Goal: Transaction & Acquisition: Purchase product/service

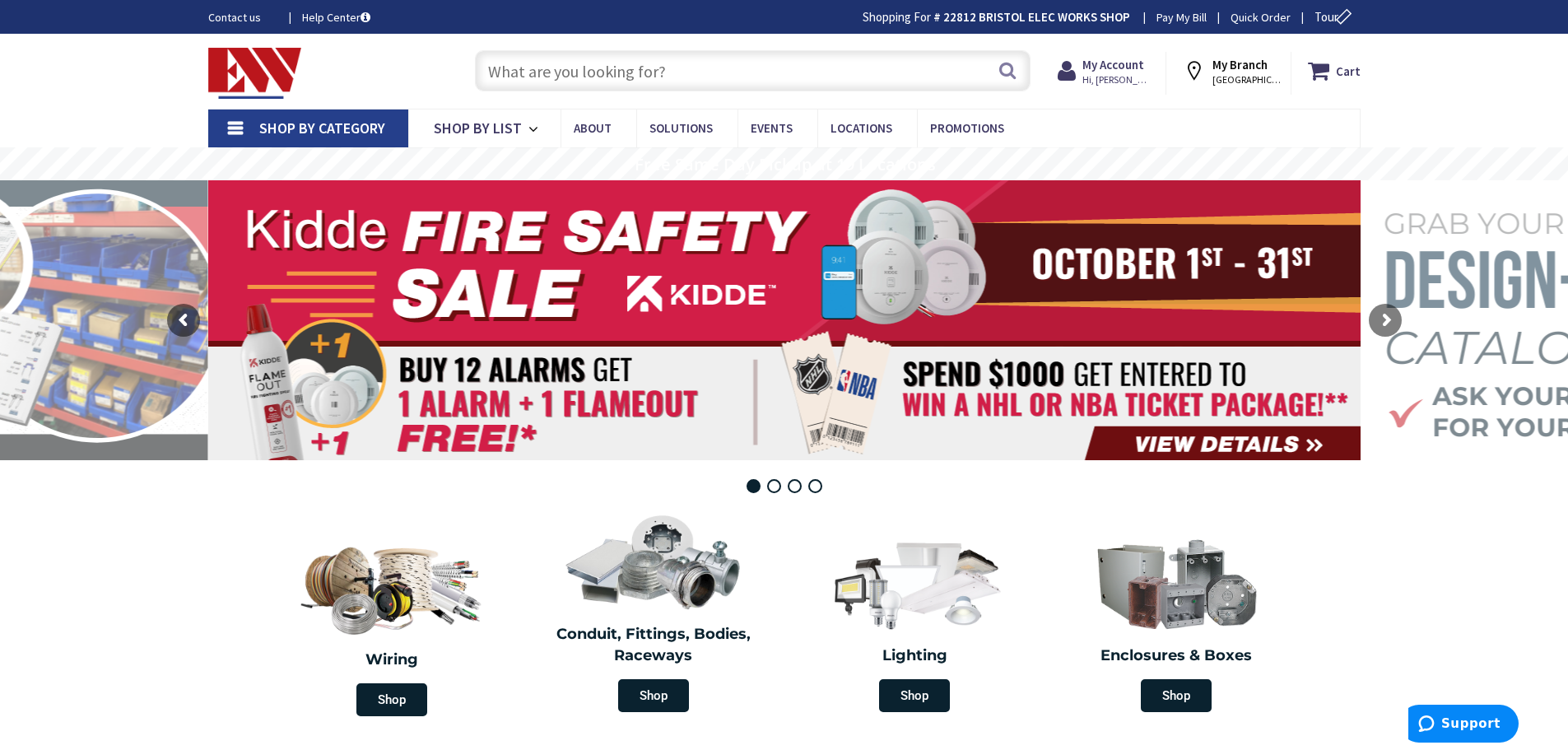
click at [500, 65] on input "text" at bounding box center [753, 70] width 556 height 41
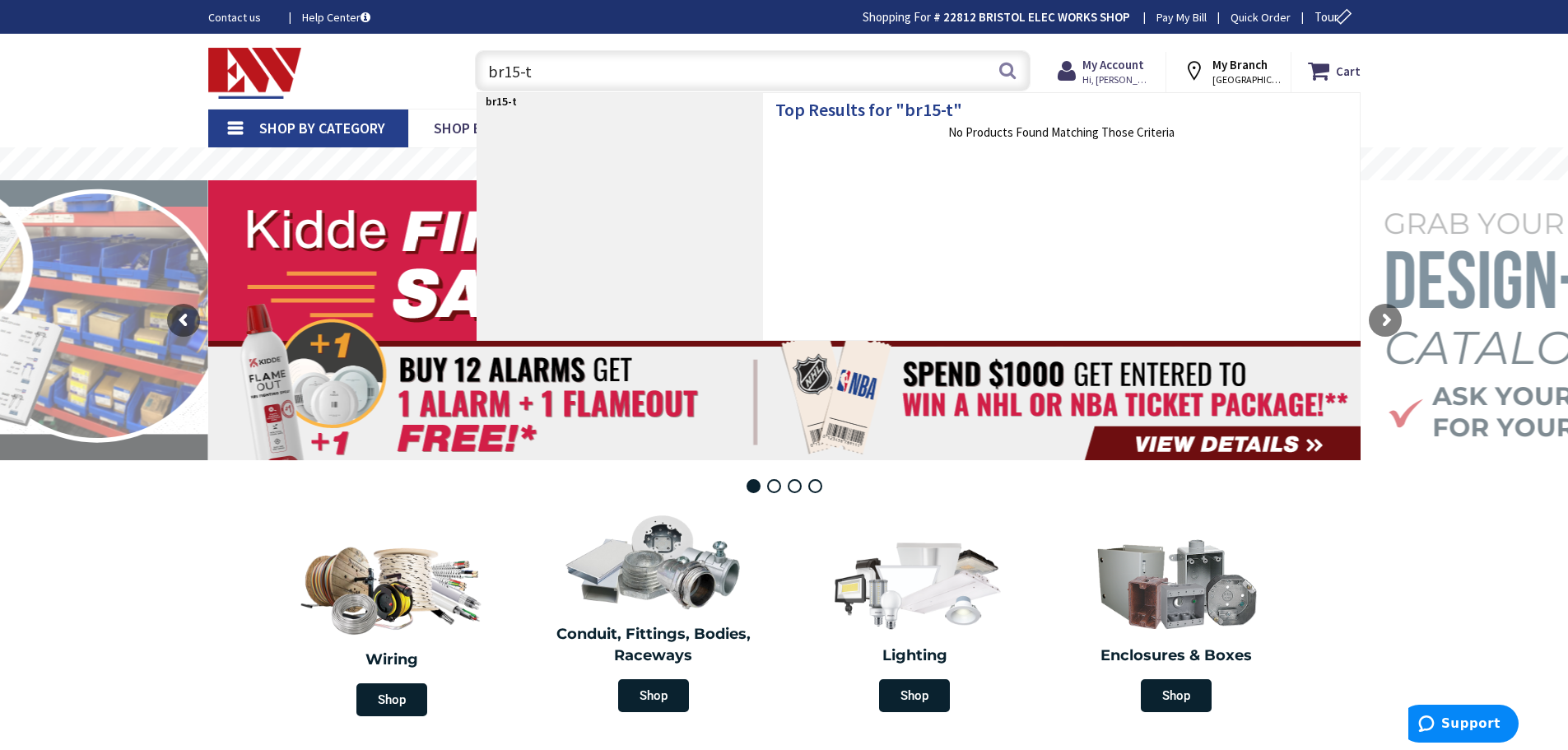
click at [486, 73] on input "br15-t" at bounding box center [753, 70] width 556 height 41
click at [546, 64] on input "tbr15-t" at bounding box center [753, 70] width 556 height 41
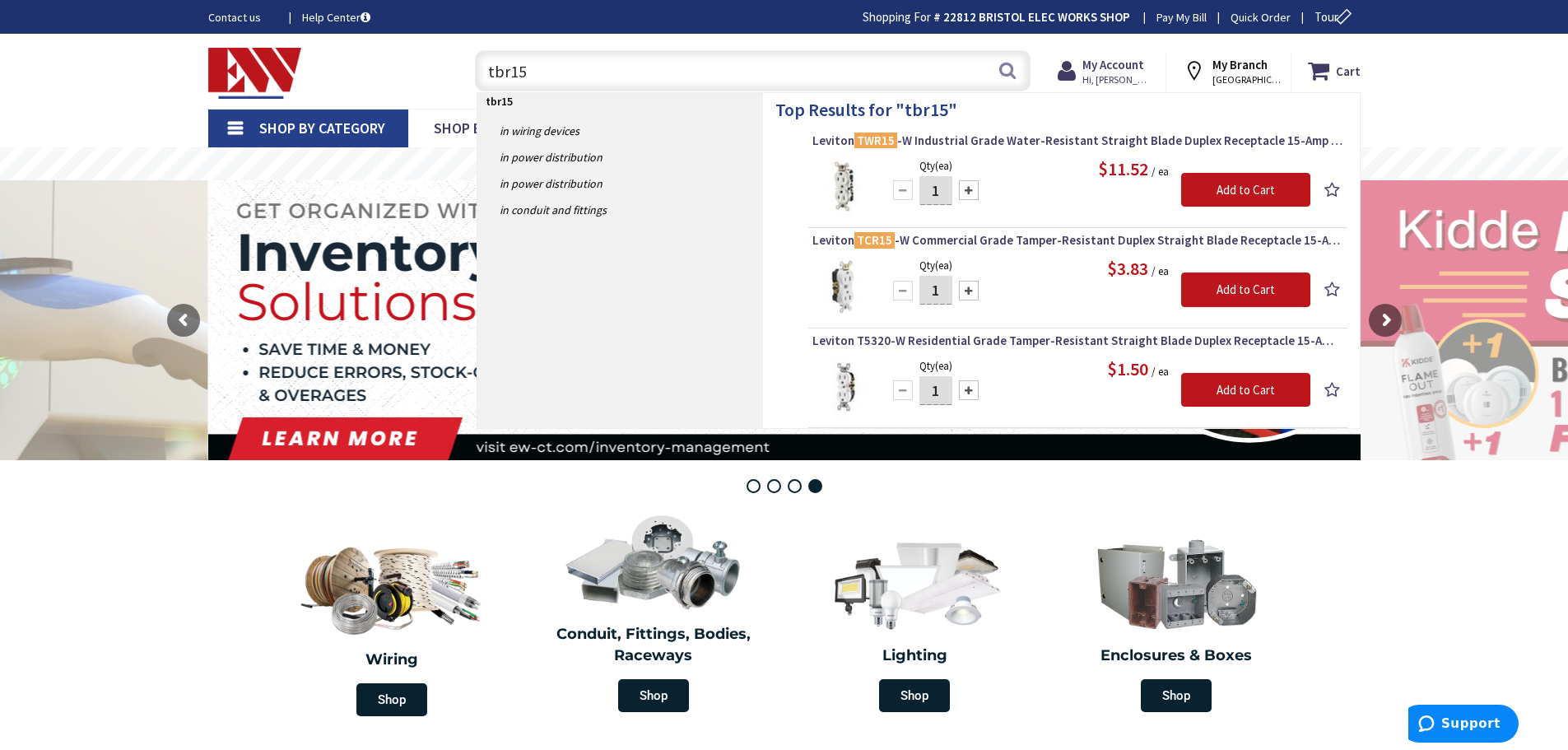
drag, startPoint x: 528, startPoint y: 57, endPoint x: 436, endPoint y: 89, distance: 97.4
click at [436, 89] on div "Toggle Nav tbr15 tbr15 Search Cart My Cart Close" at bounding box center [784, 71] width 1177 height 55
drag, startPoint x: 528, startPoint y: 79, endPoint x: 174, endPoint y: 139, distance: 359.0
click at [465, 77] on div "cr20-i cr20-i Search" at bounding box center [748, 70] width 589 height 52
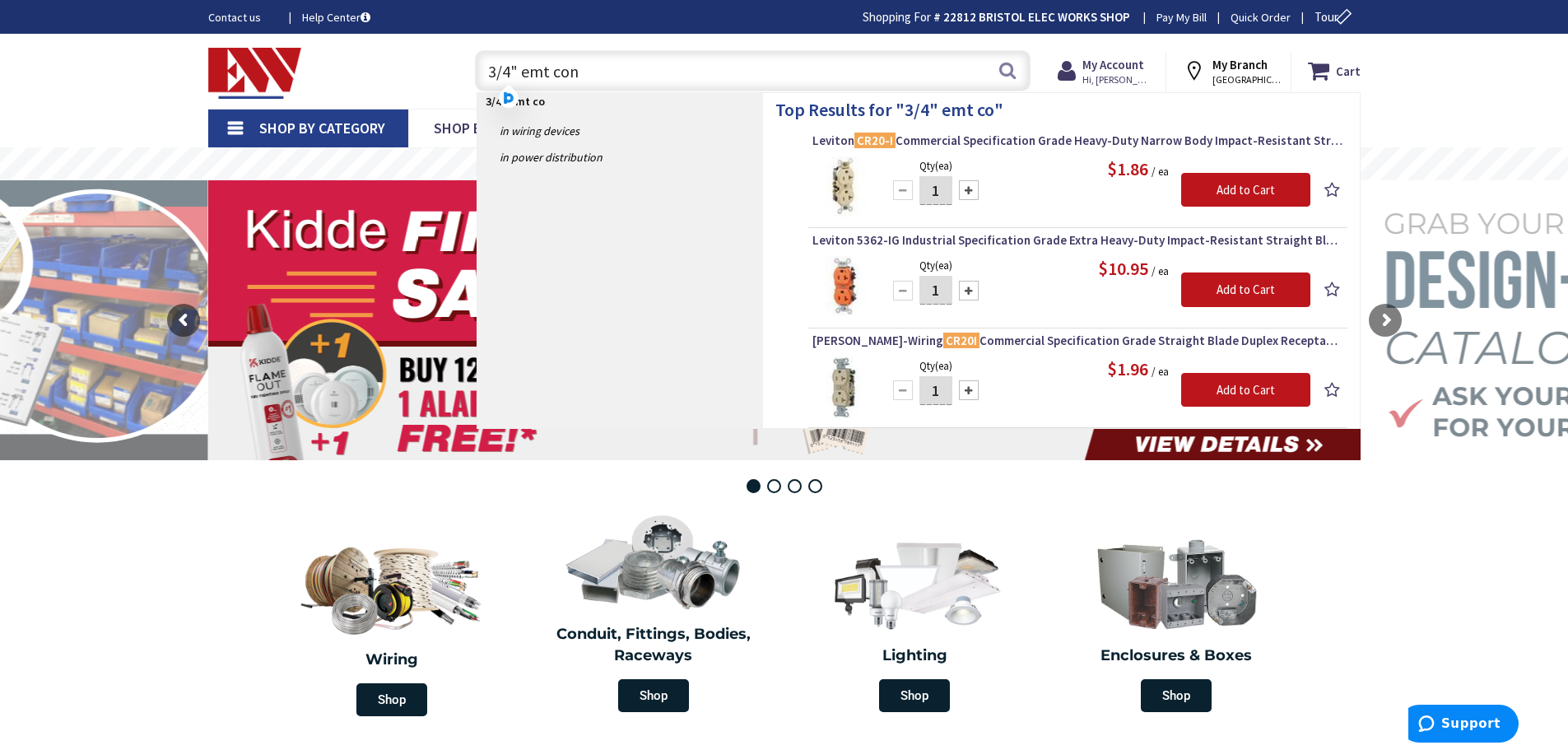
type input "3/4" emt conn"
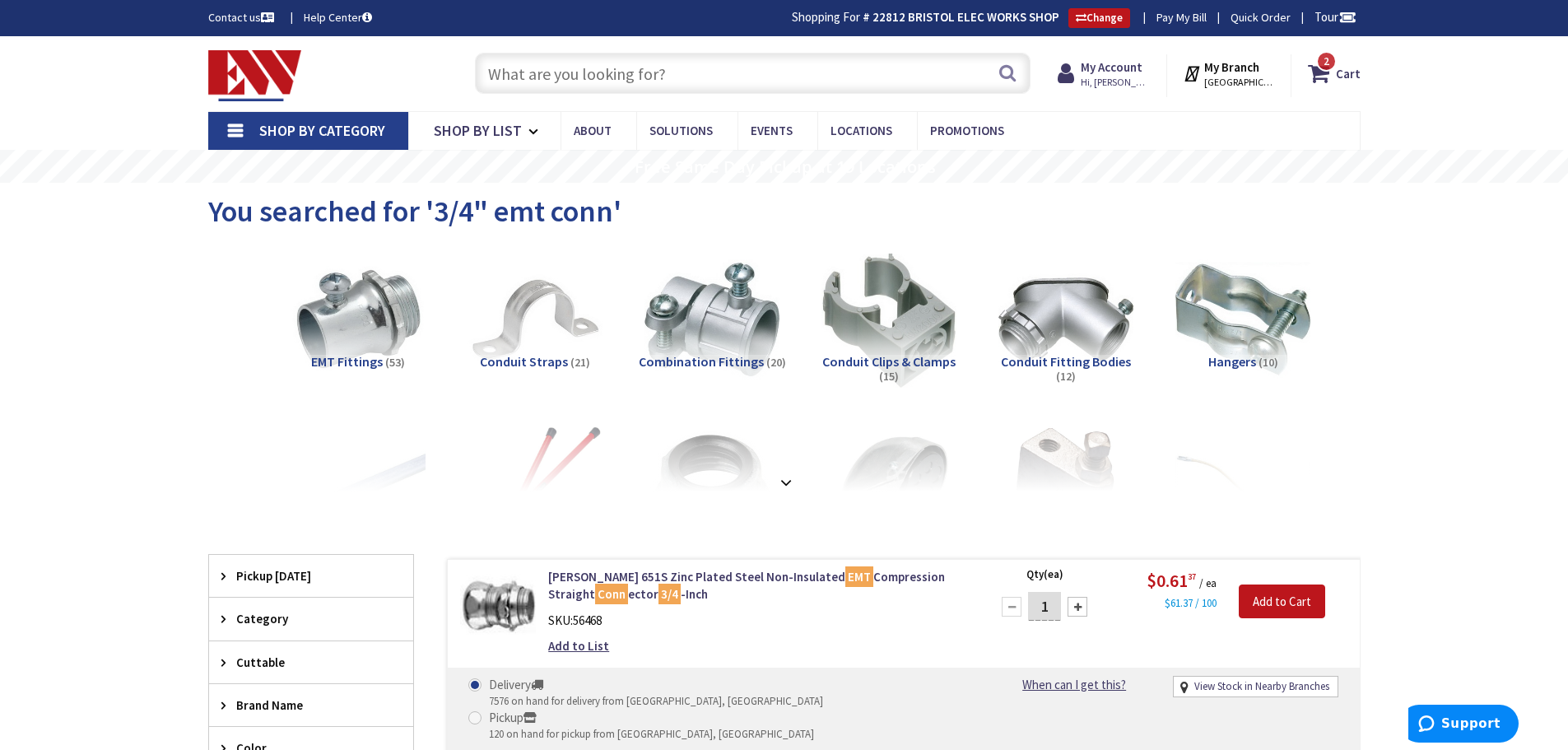
click at [540, 68] on input "text" at bounding box center [753, 73] width 556 height 41
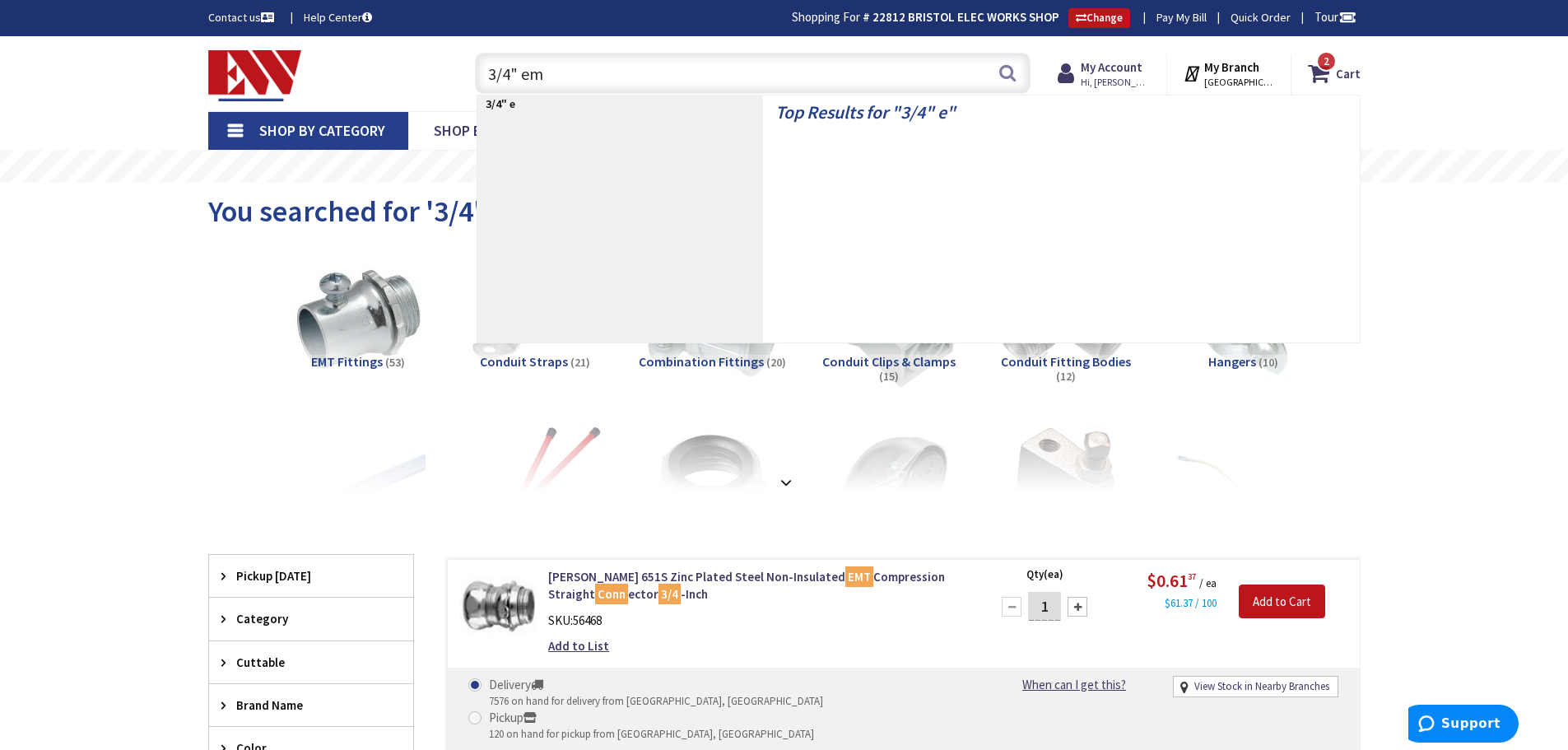
type input "3/4" emt"
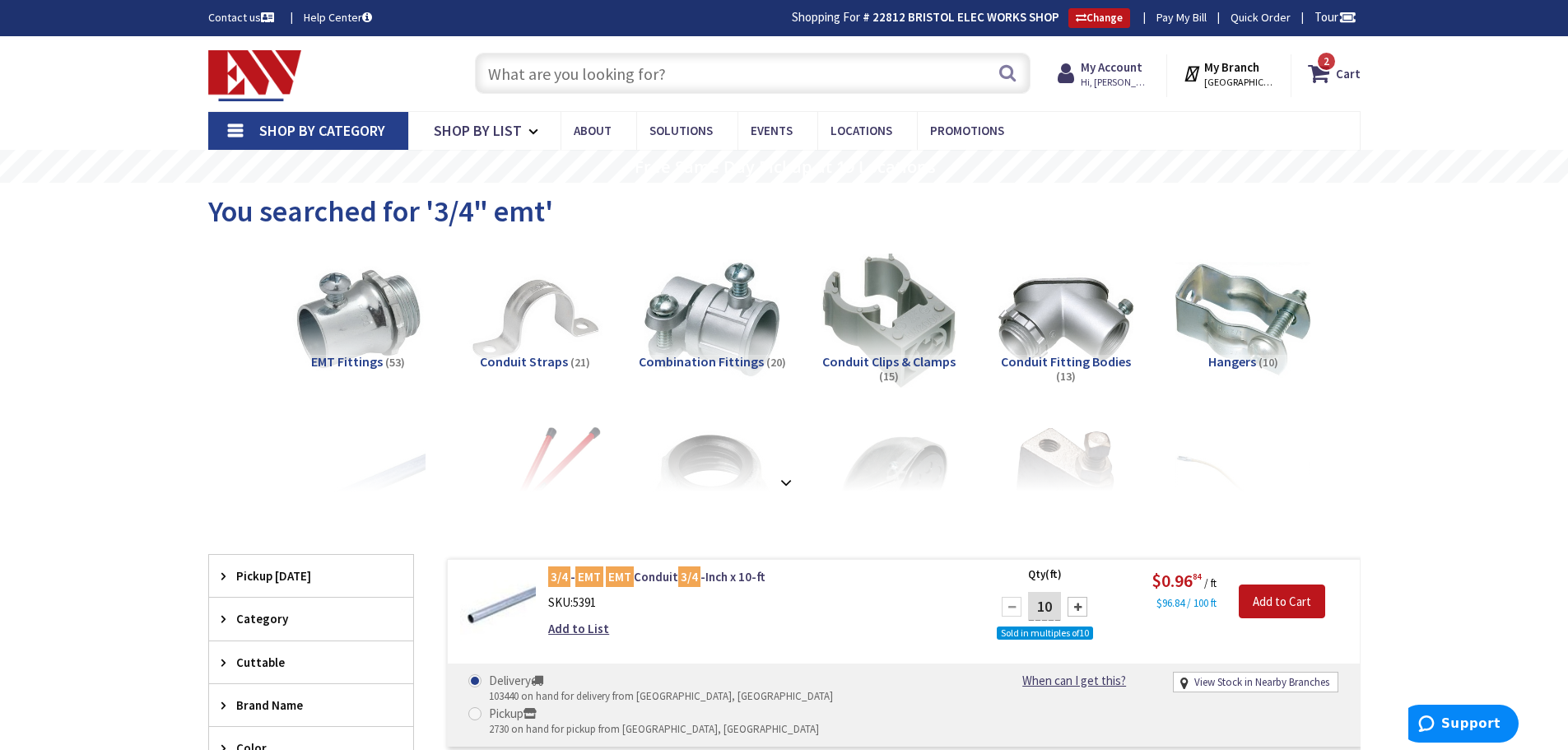
click at [521, 71] on input "text" at bounding box center [753, 73] width 556 height 41
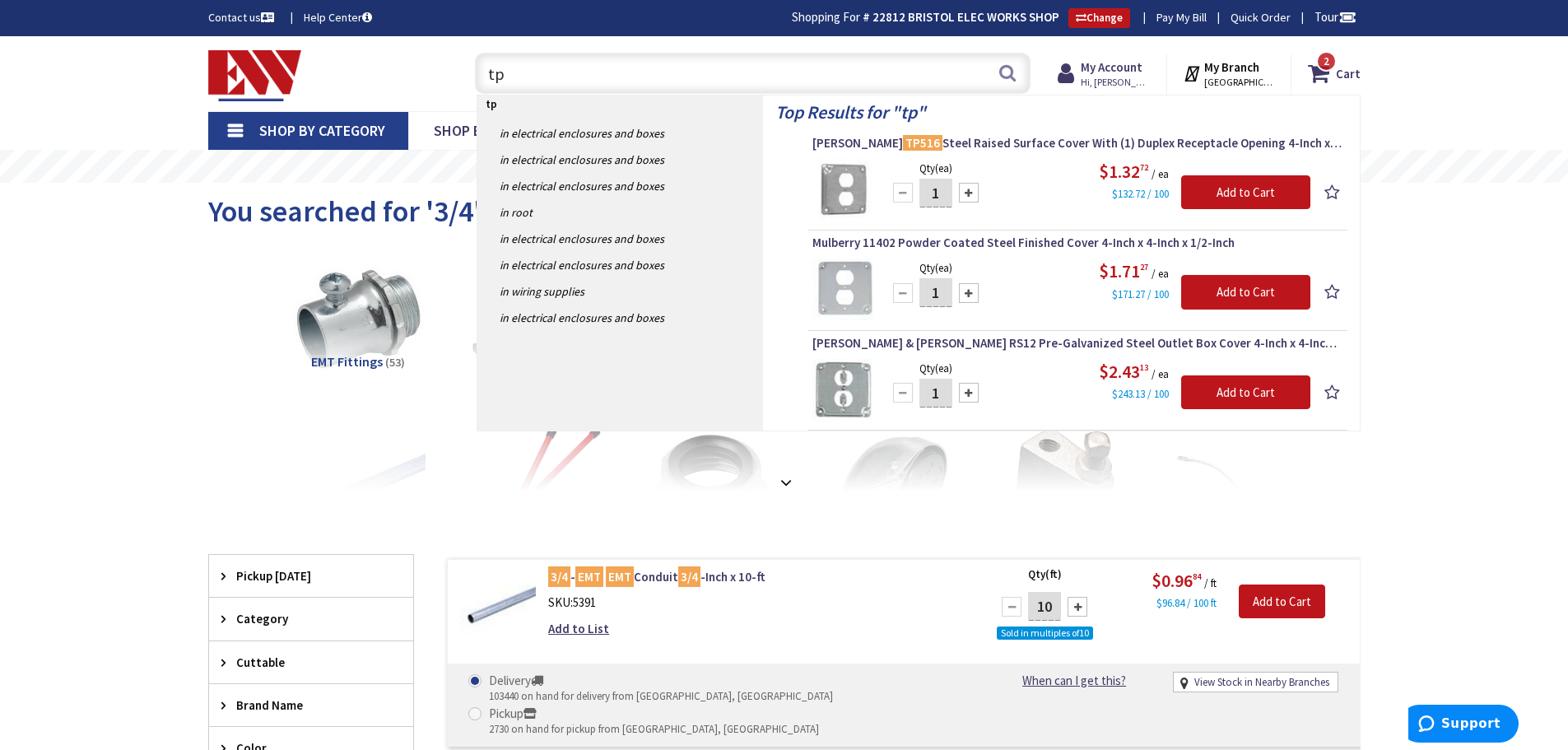
type input "t"
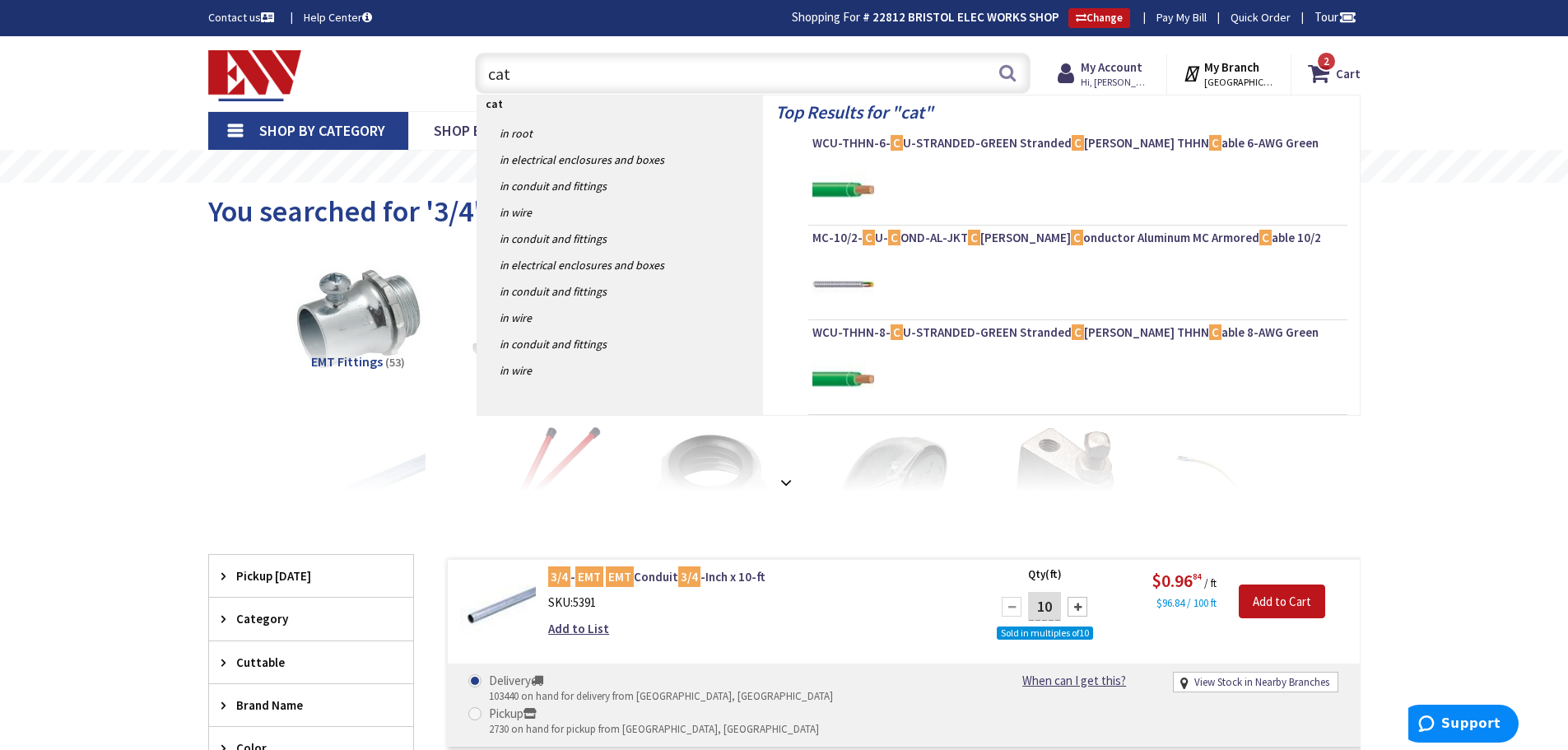
type input "cat6"
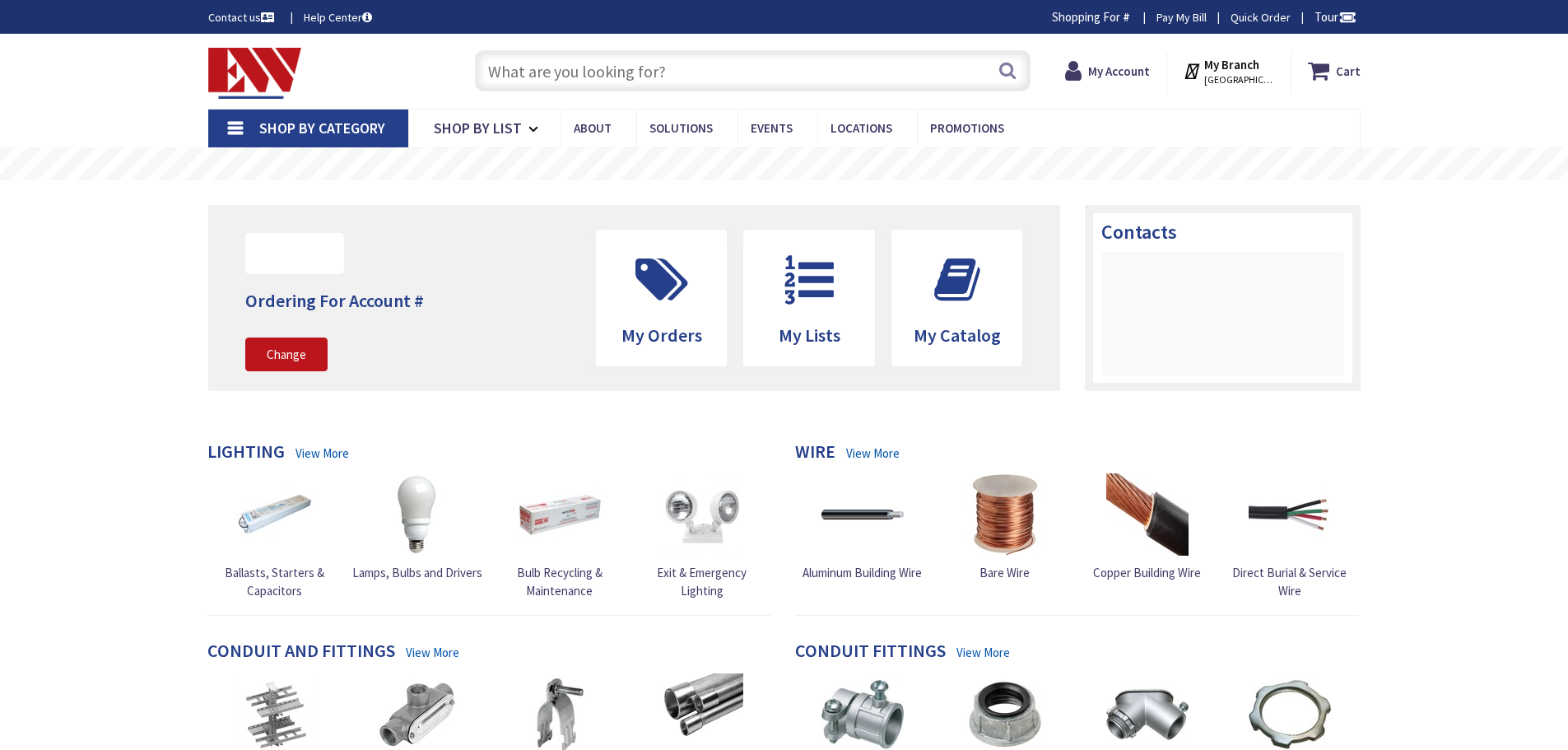
click at [524, 68] on input "text" at bounding box center [753, 70] width 556 height 41
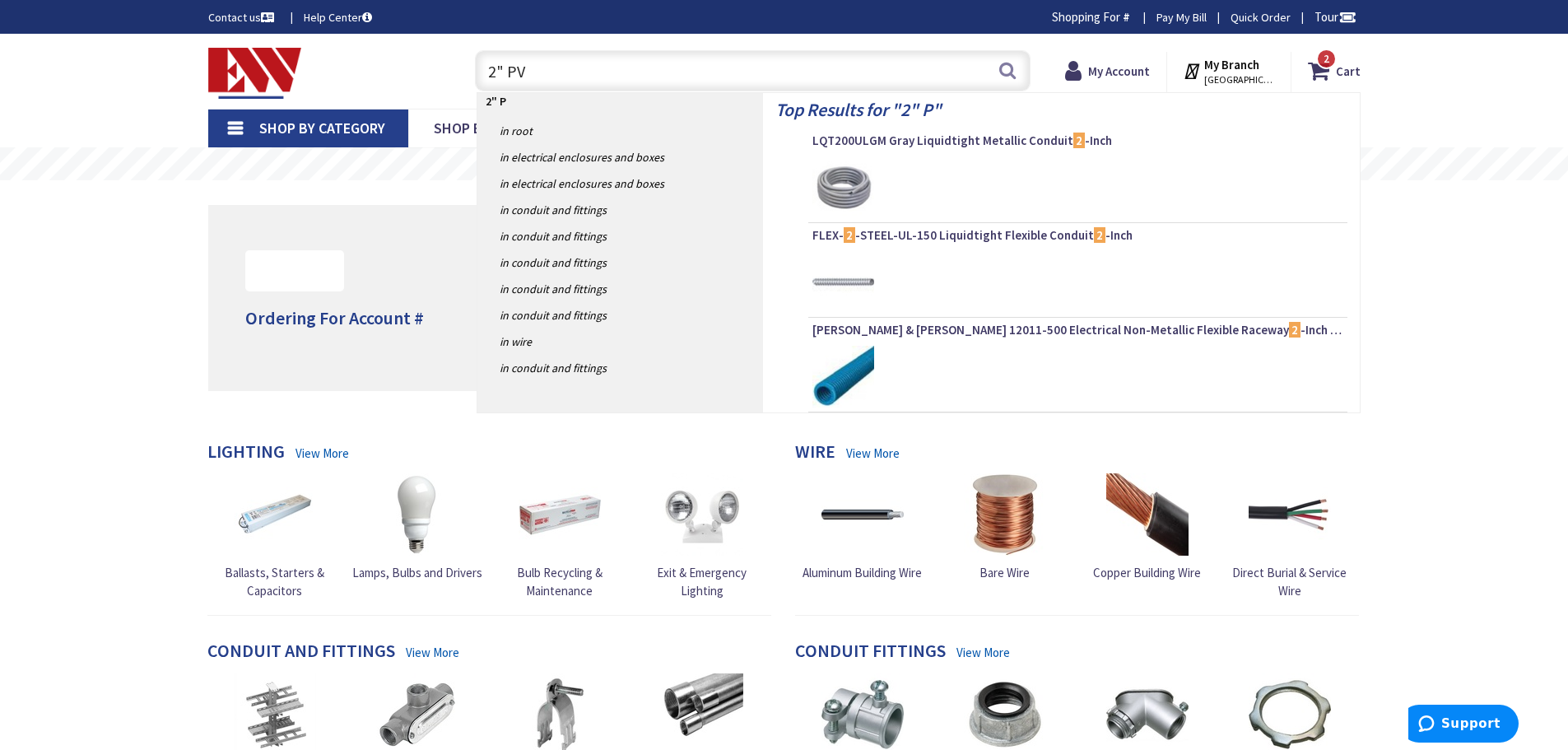
type input "2" PVC"
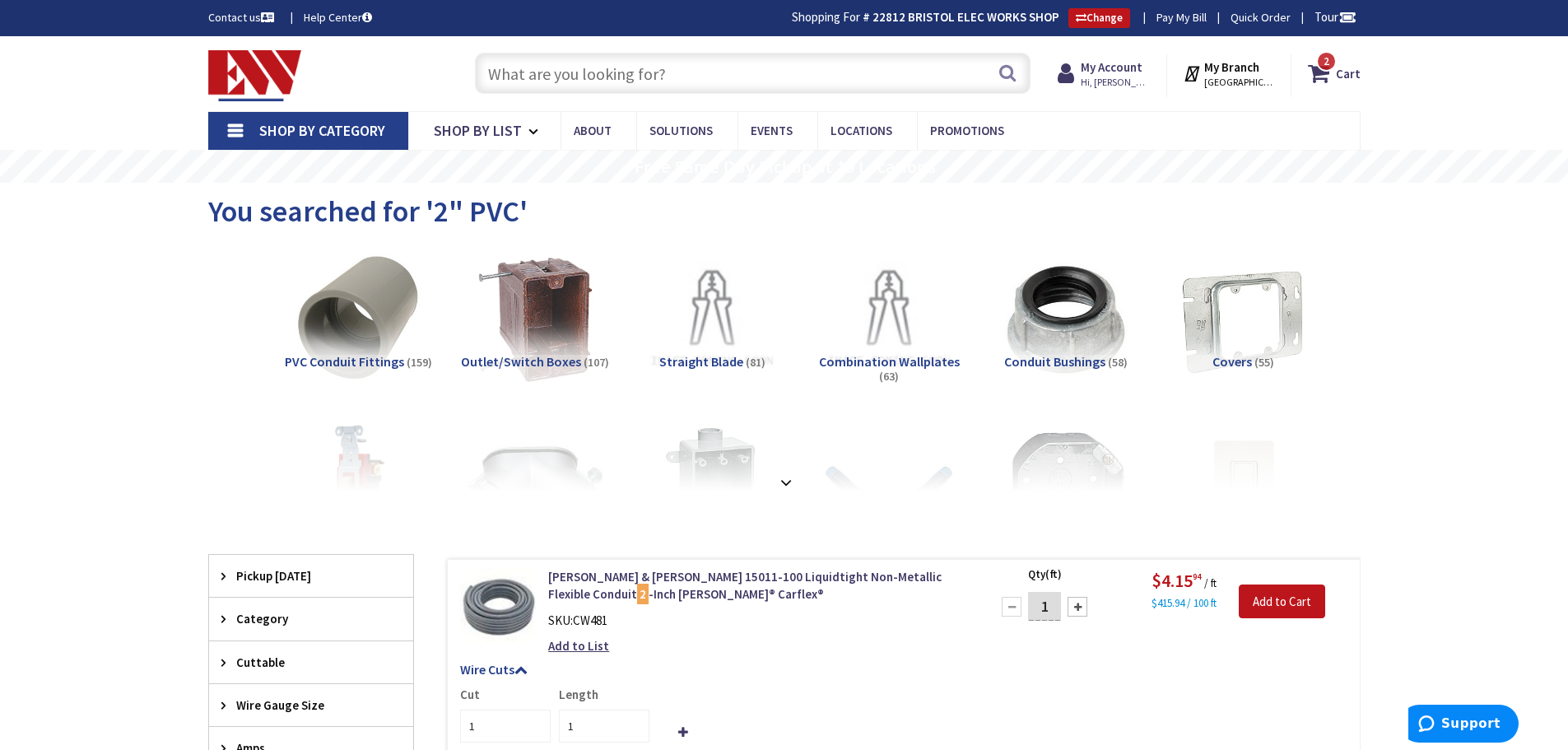
click at [520, 70] on input "text" at bounding box center [753, 73] width 556 height 41
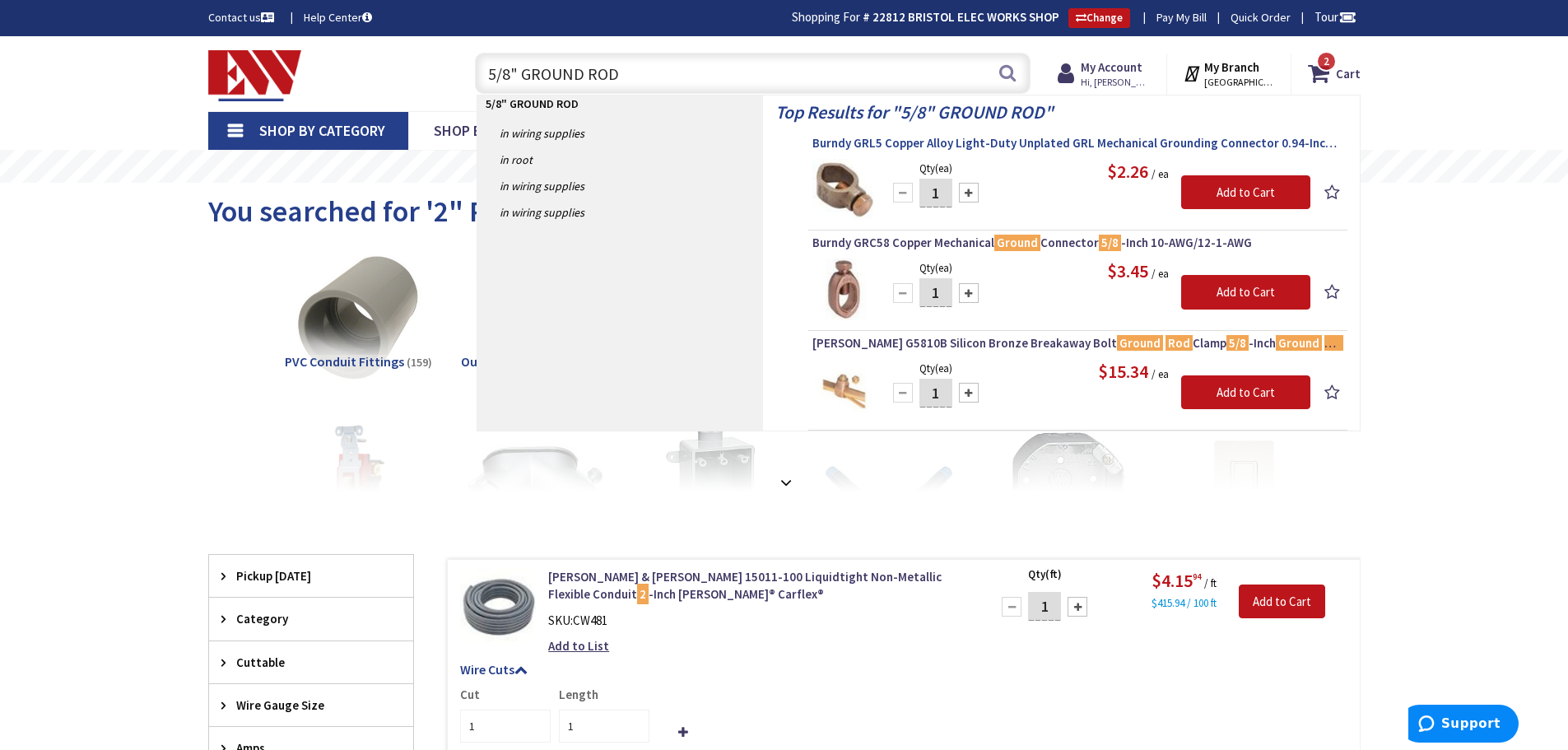
type input "5/8" GROUND ROD"
click at [976, 140] on span "Burndy GRL5 Copper Alloy Light-Duty Unplated GRL Mechanical Grounding Connector…" at bounding box center [1077, 143] width 531 height 16
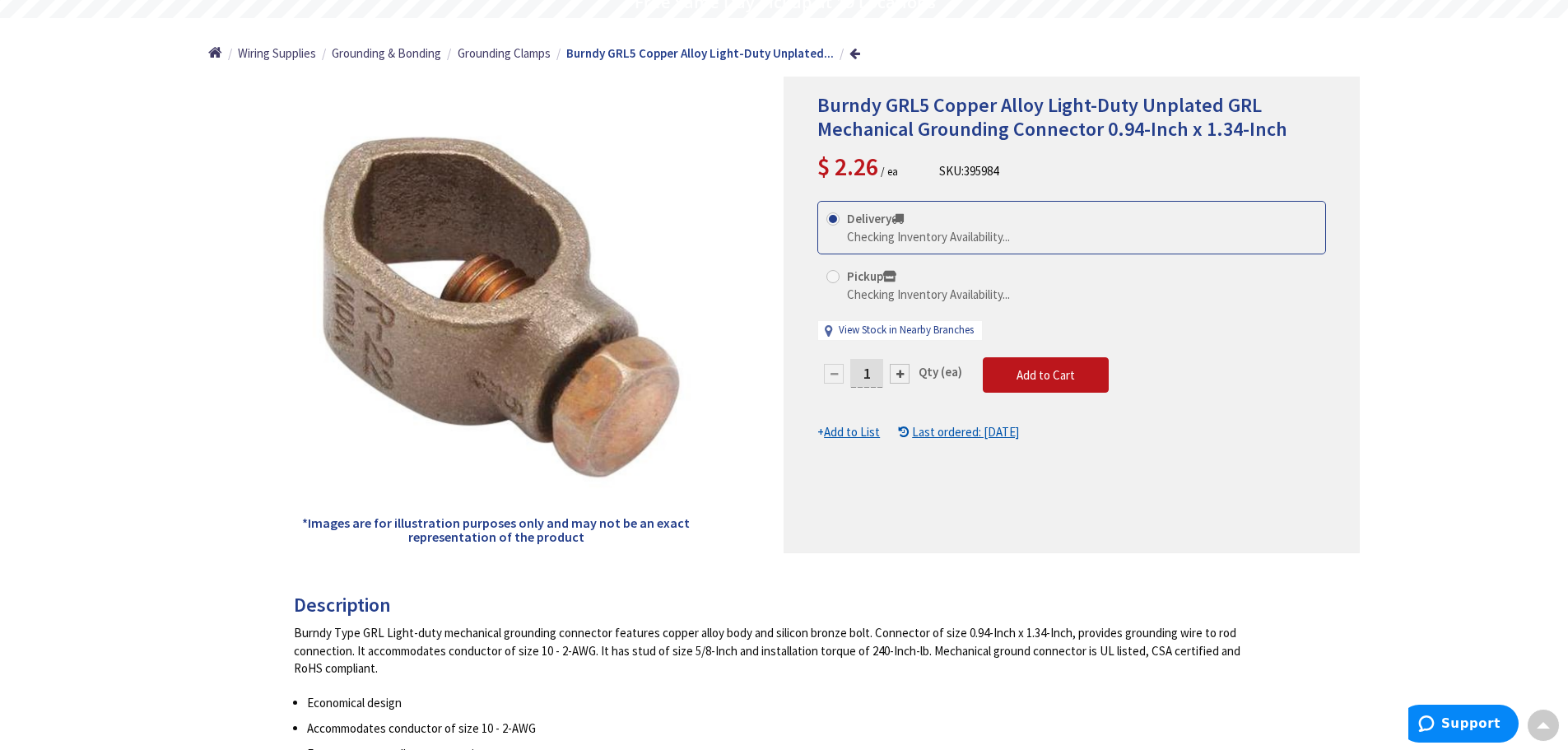
scroll to position [167, 0]
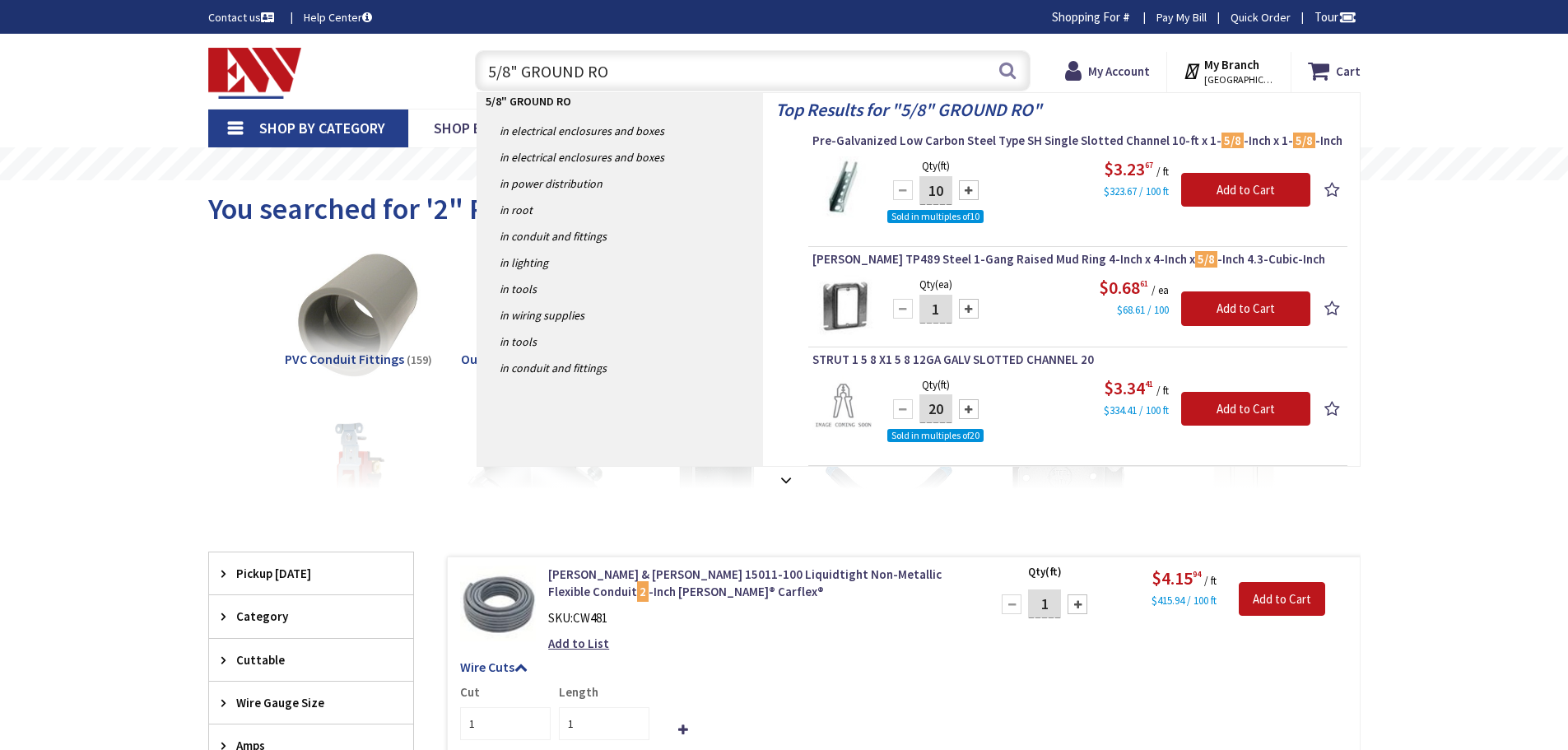
type input "5/8" GROUND ROD"
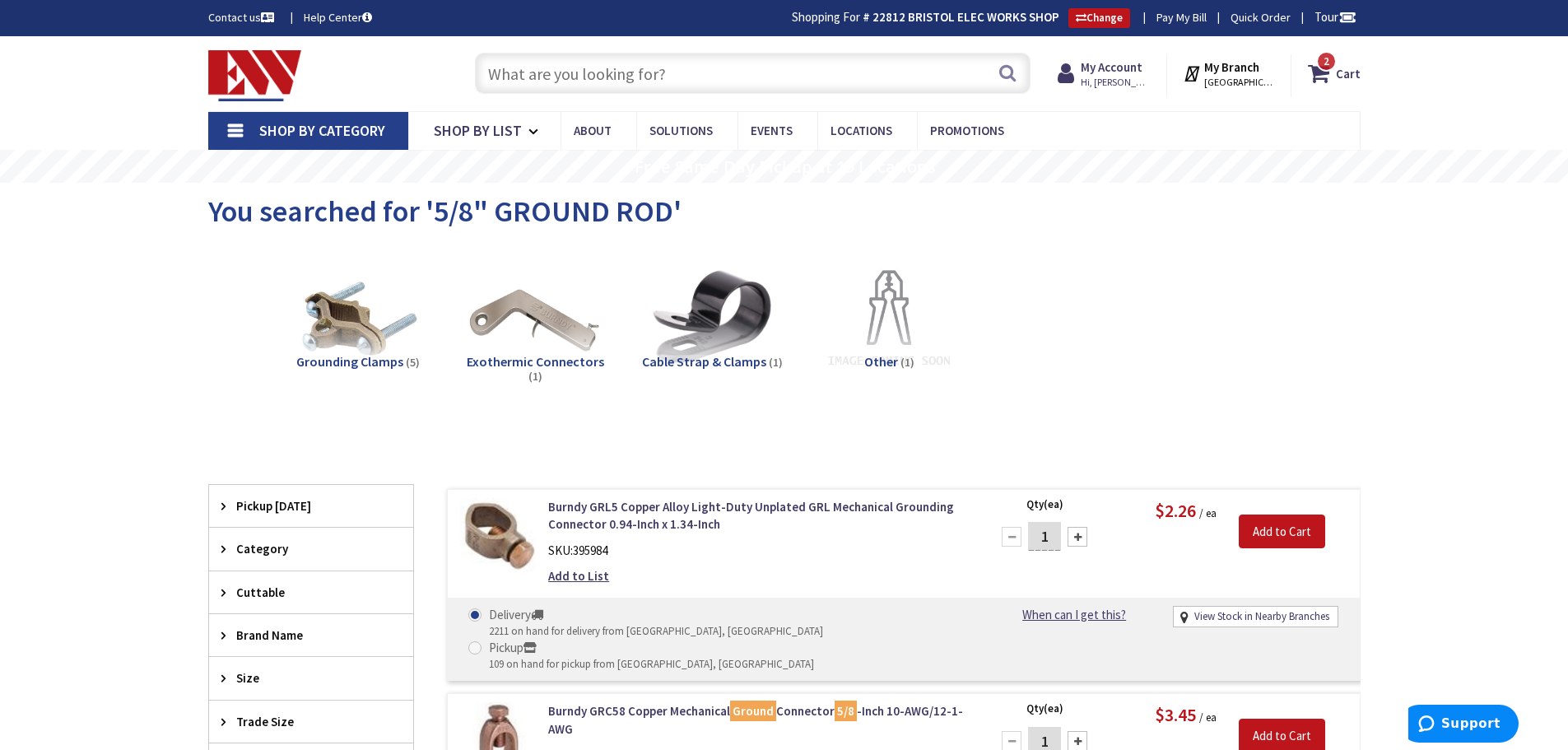
click at [518, 78] on input "text" at bounding box center [753, 73] width 556 height 41
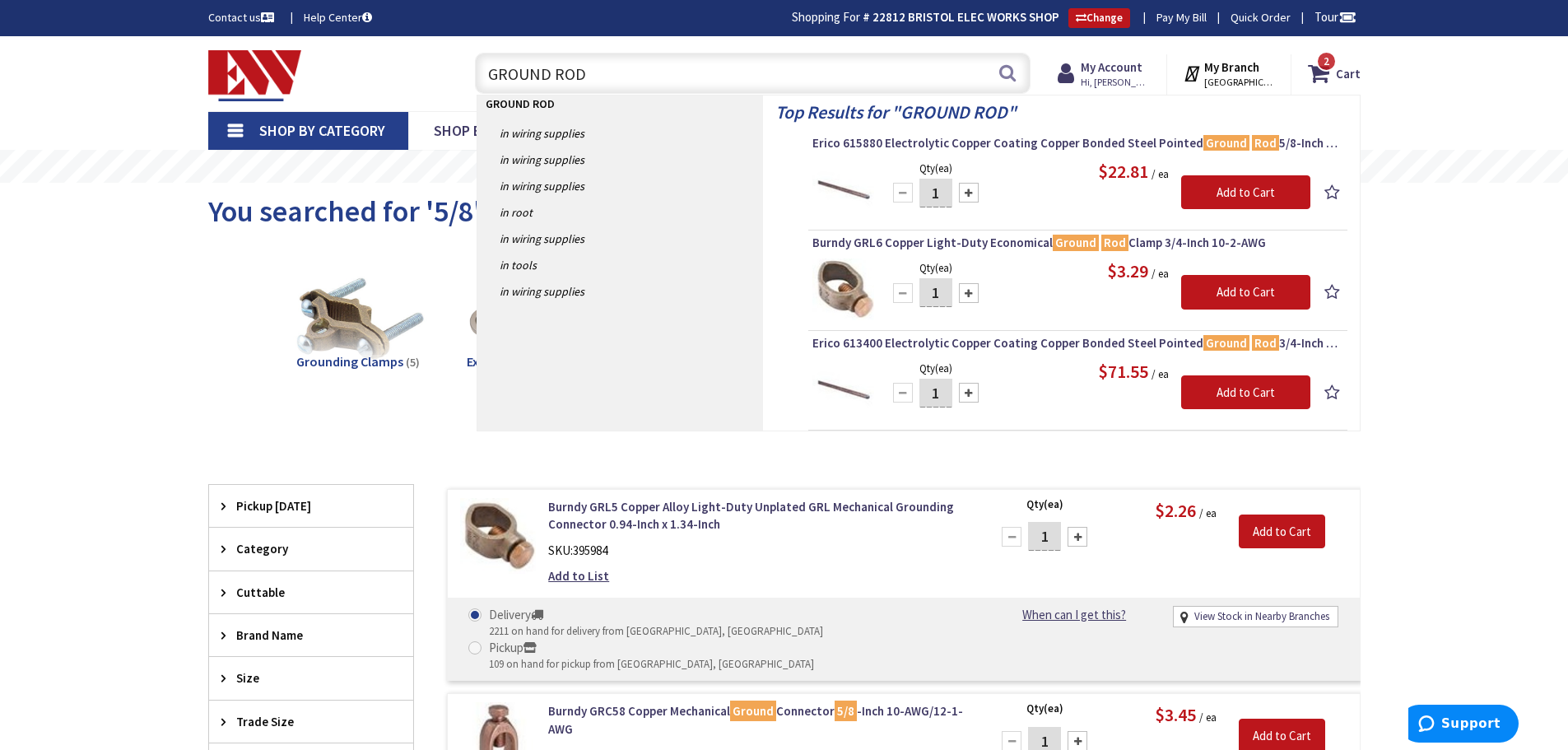
click at [357, 319] on img at bounding box center [357, 319] width 149 height 149
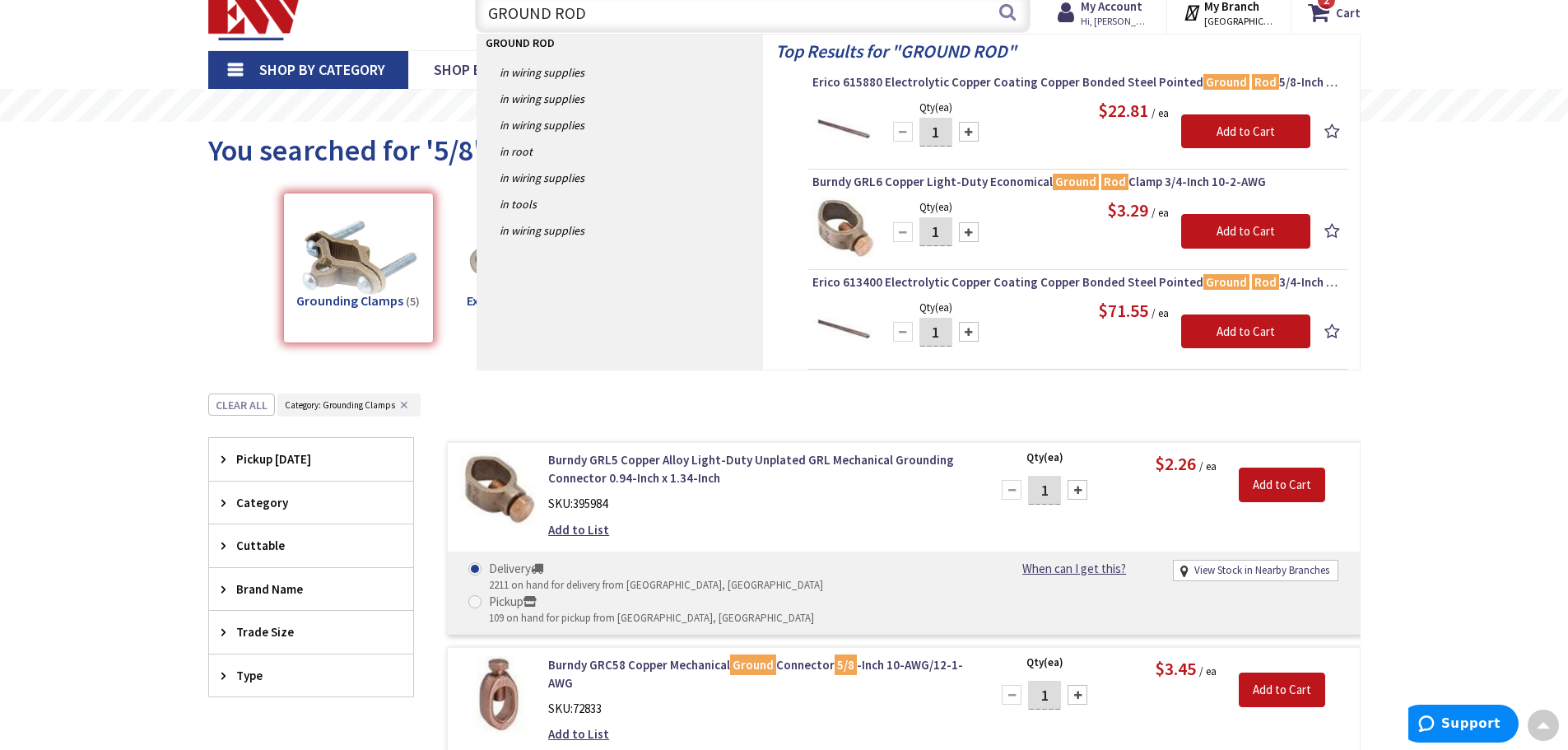
scroll to position [43, 0]
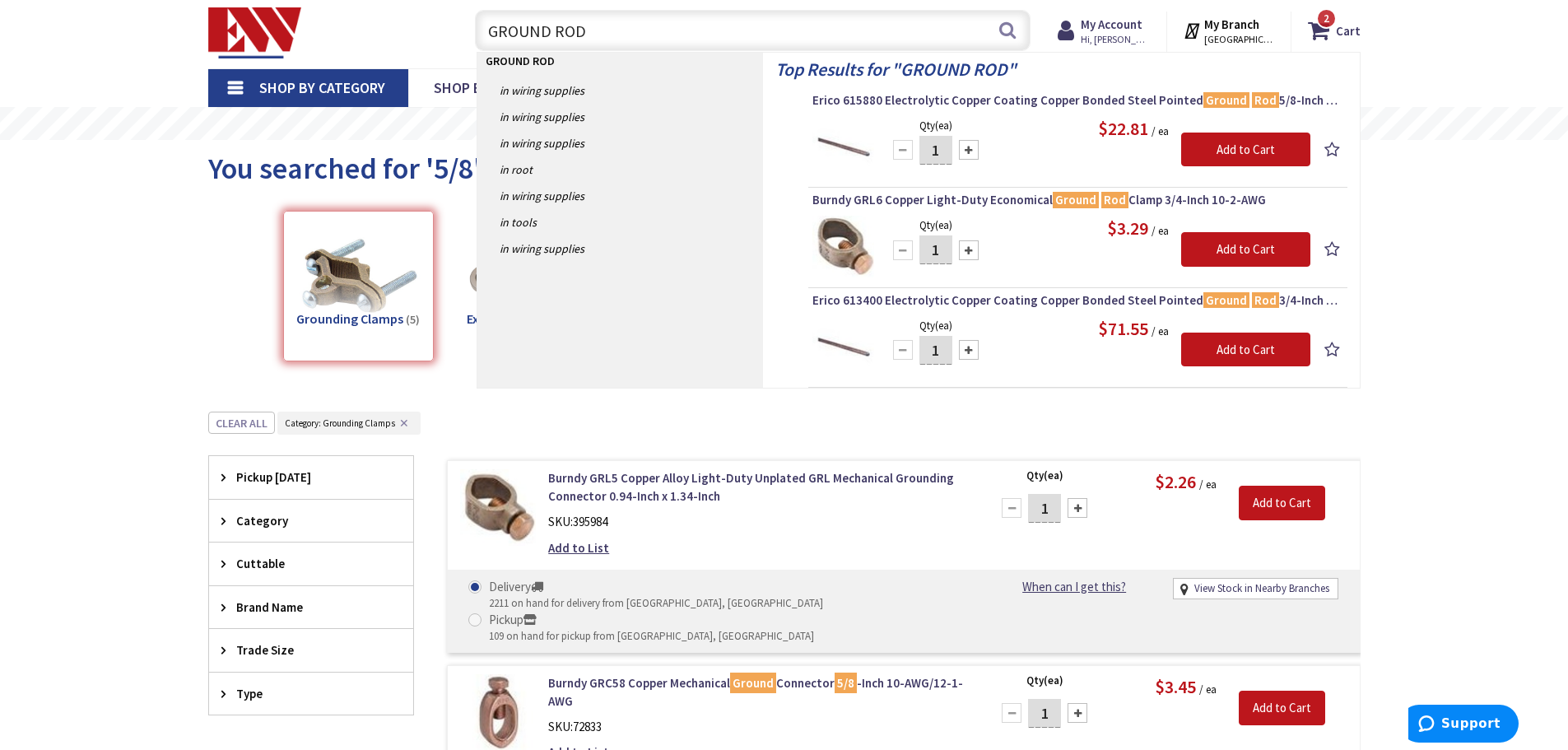
click at [635, 32] on input "GROUND ROD" at bounding box center [753, 30] width 556 height 41
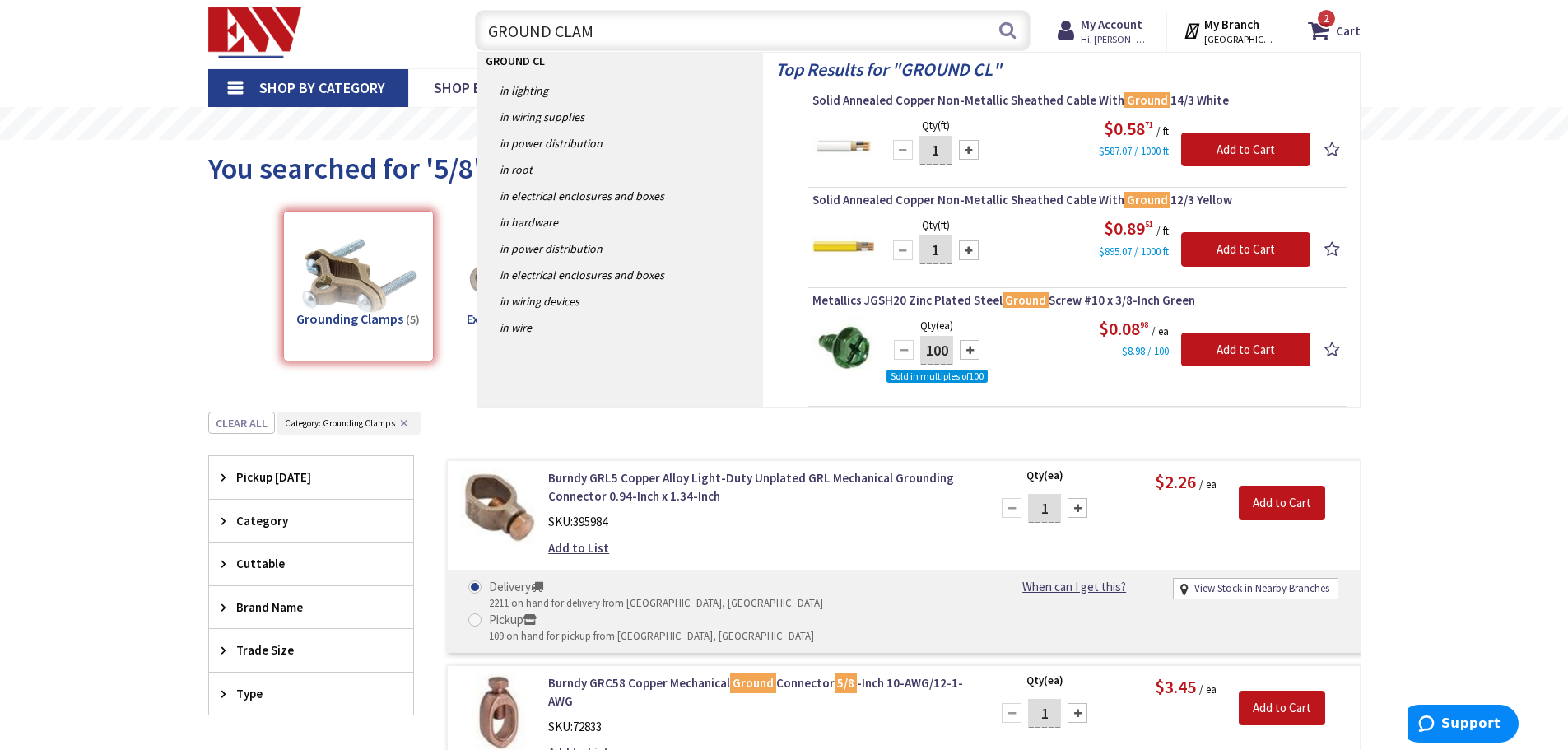
type input "GROUND CLAMP"
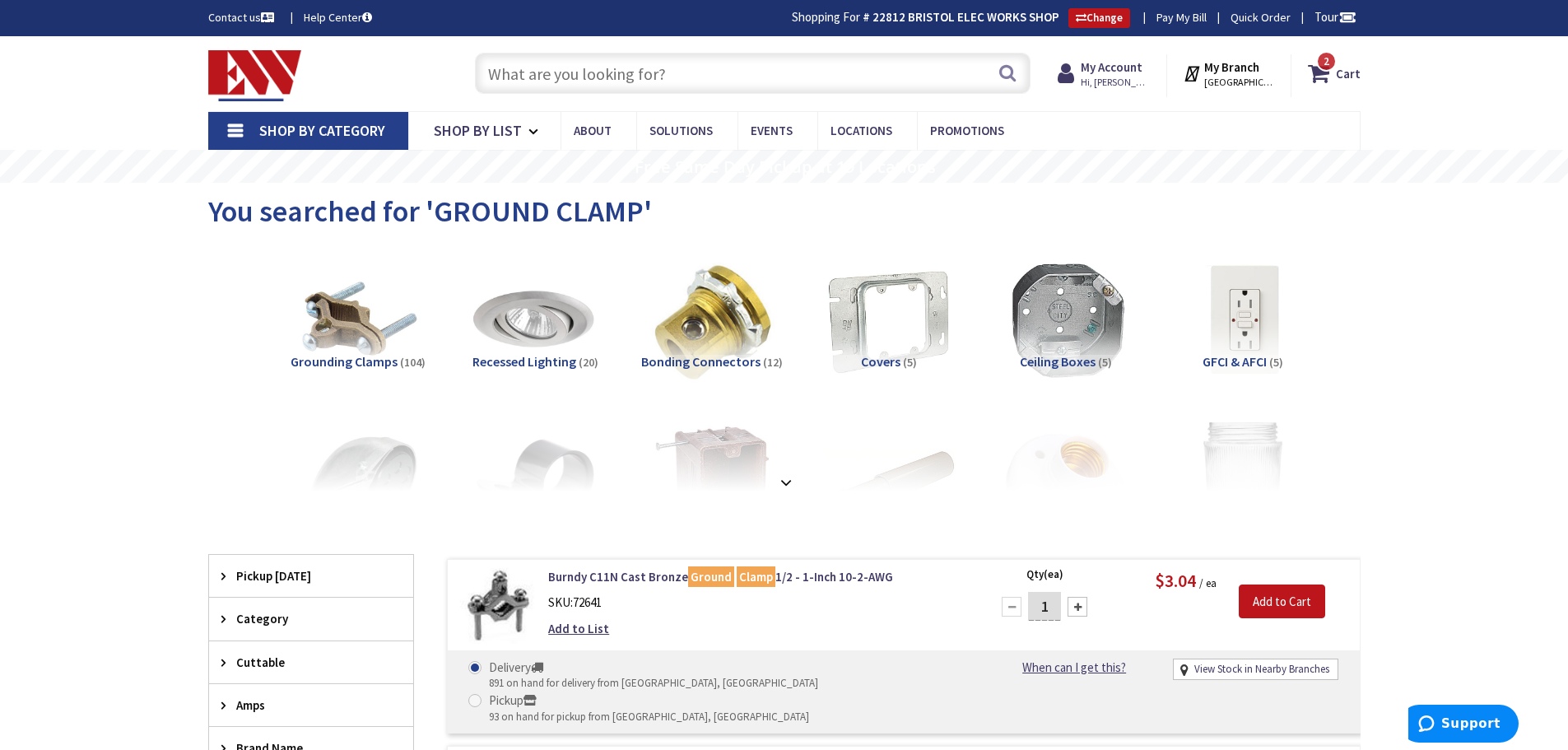
click at [532, 76] on input "text" at bounding box center [753, 73] width 556 height 41
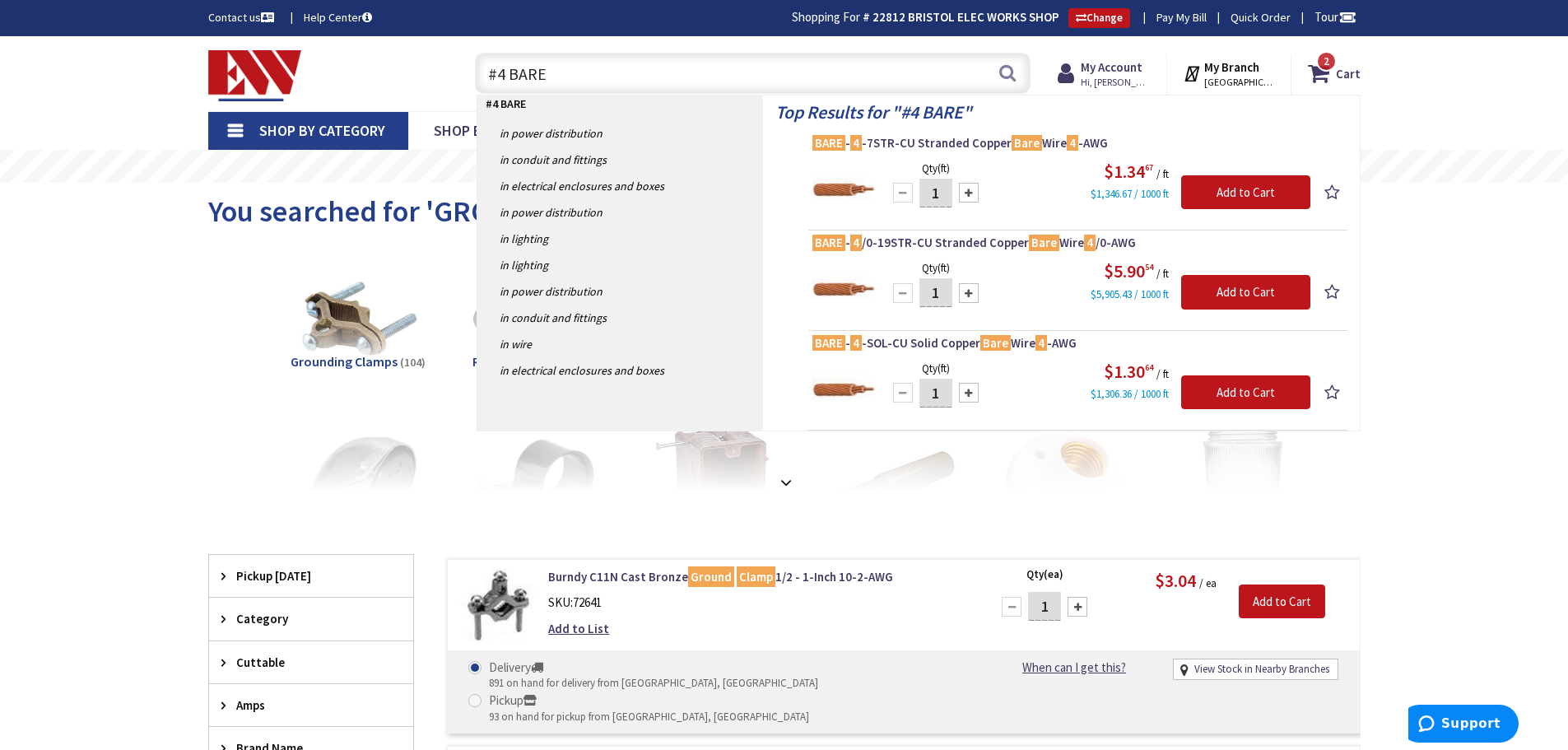
drag, startPoint x: 537, startPoint y: 77, endPoint x: 436, endPoint y: 104, distance: 104.5
click at [436, 104] on div "Skip to Content Toggle Nav #4 BARE #4 BARE Search 2 2 2 items Cart 2" at bounding box center [784, 73] width 1235 height 75
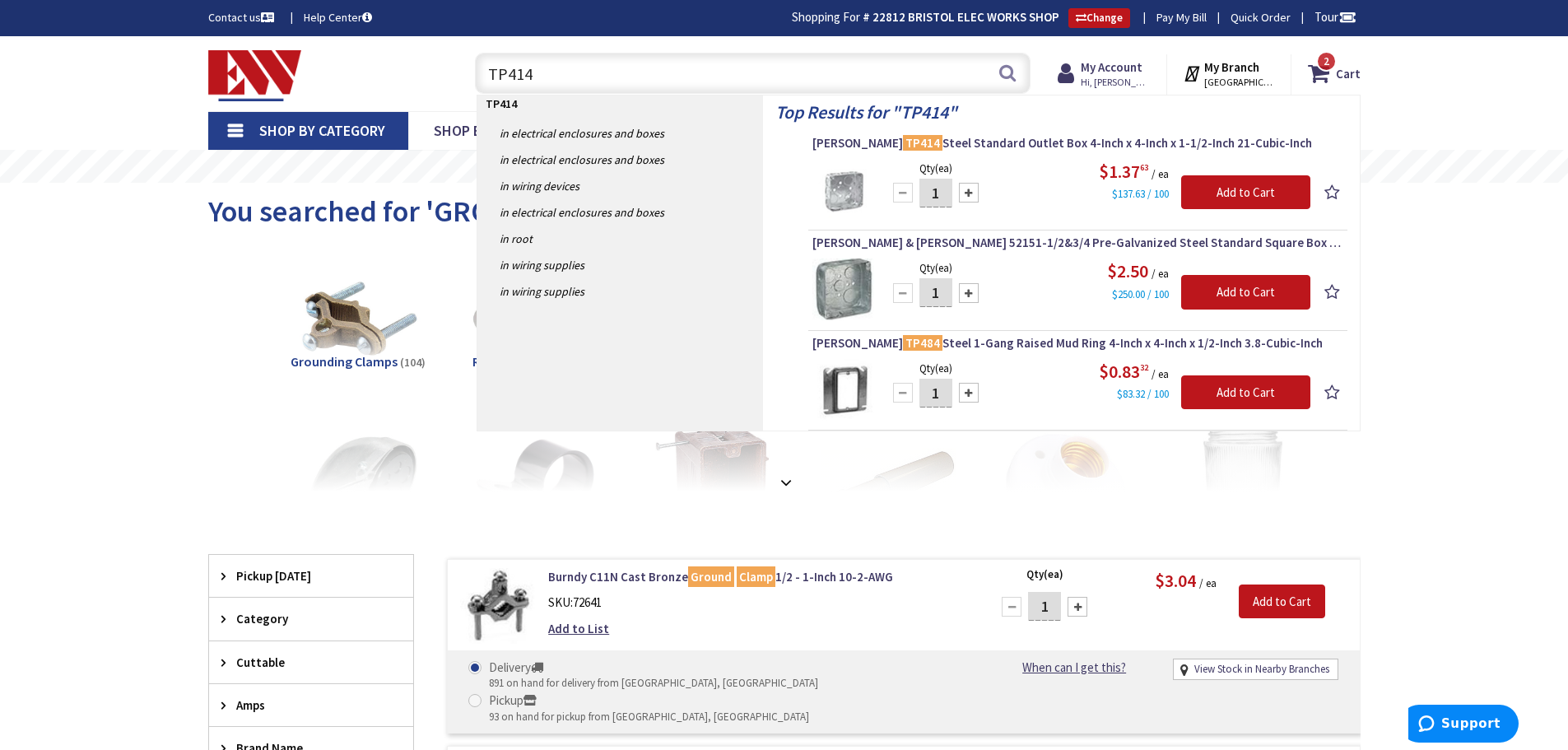
click at [562, 76] on input "TP414" at bounding box center [753, 73] width 556 height 41
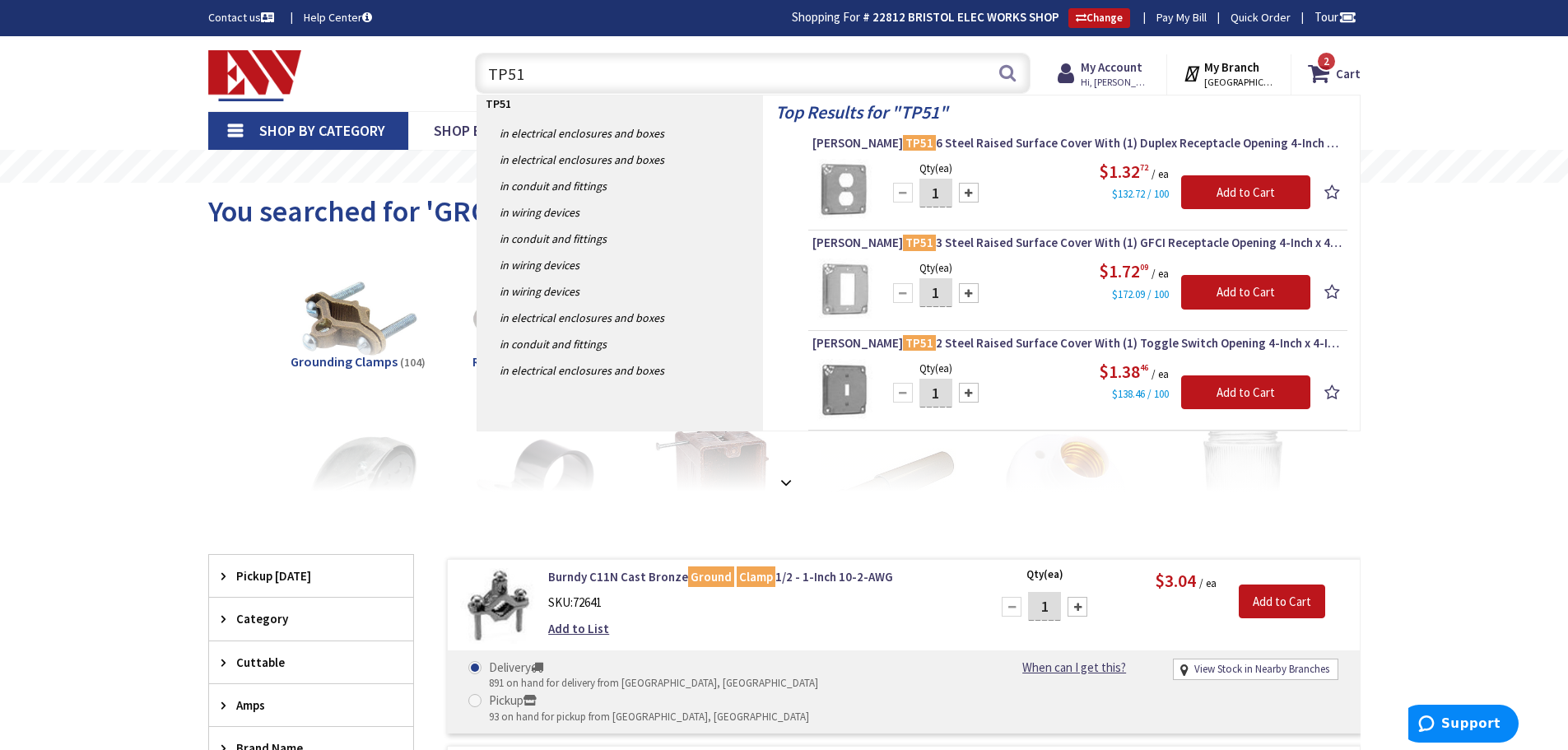
drag, startPoint x: 550, startPoint y: 72, endPoint x: 366, endPoint y: 118, distance: 189.7
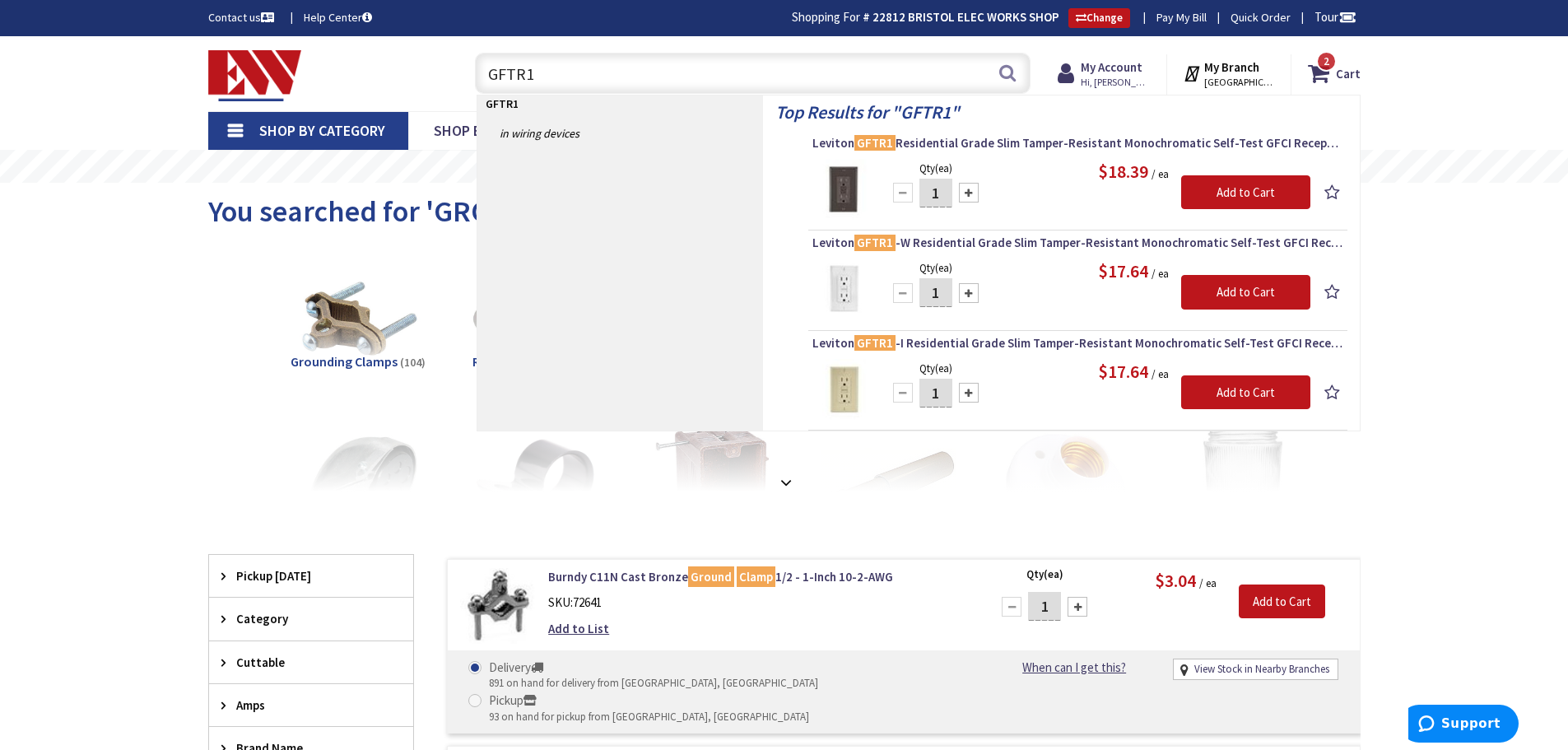
drag, startPoint x: 546, startPoint y: 75, endPoint x: 423, endPoint y: 88, distance: 123.7
click at [423, 88] on div "Toggle Nav GFTR1 GFTR1 Search 2 2 2 items Cart My Cart 2" at bounding box center [784, 74] width 1177 height 55
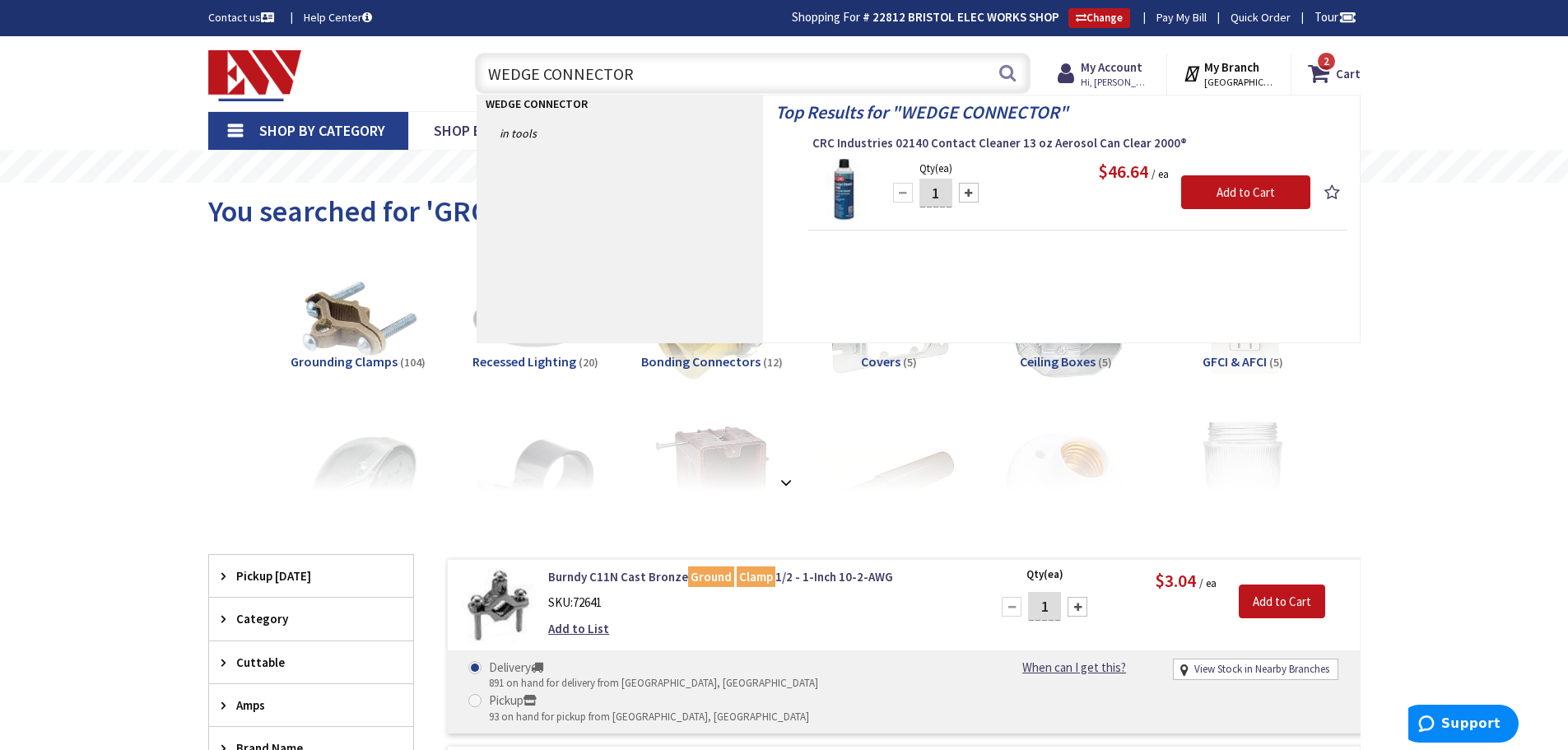
drag, startPoint x: 674, startPoint y: 67, endPoint x: 312, endPoint y: 153, distance: 372.1
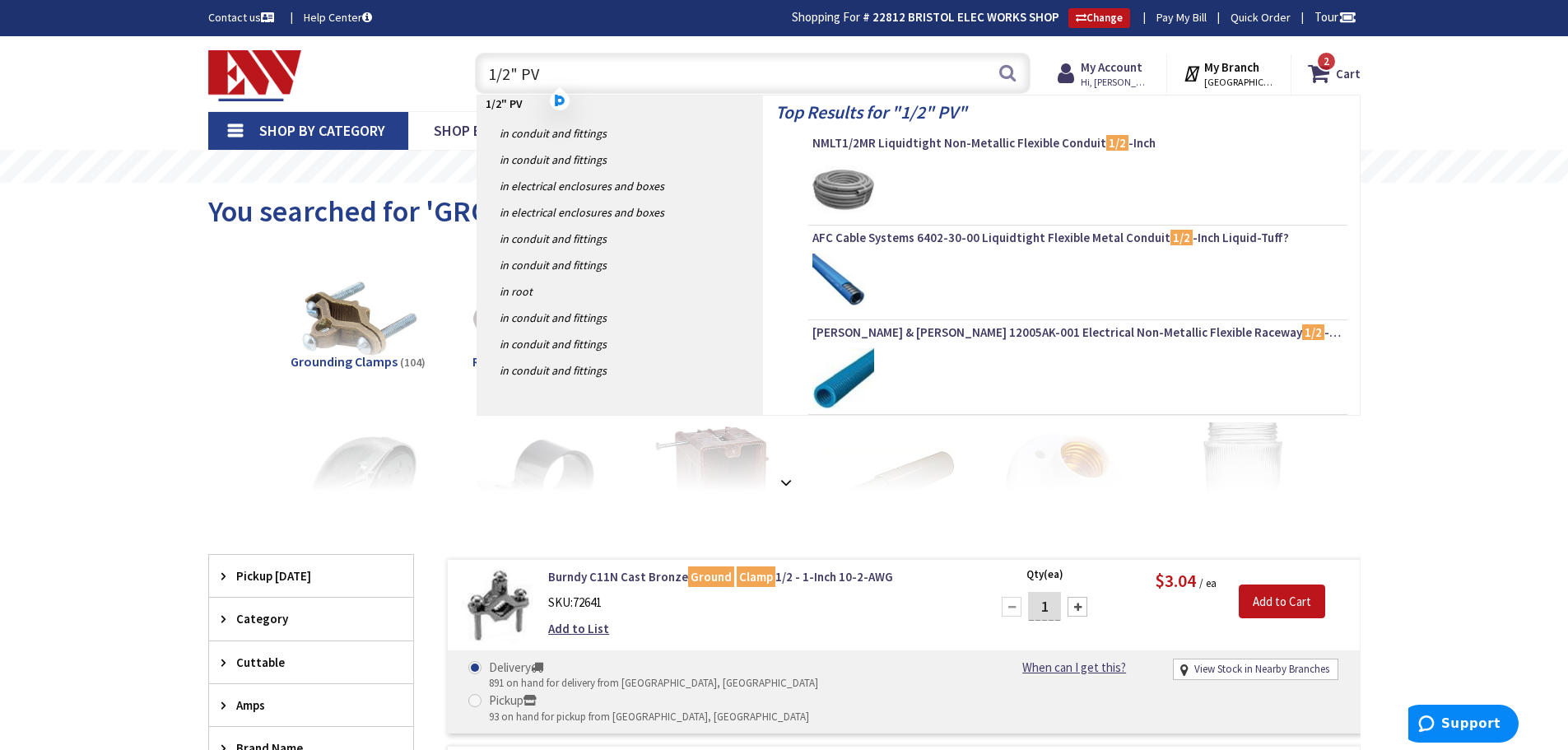
type input "1/2" PVC"
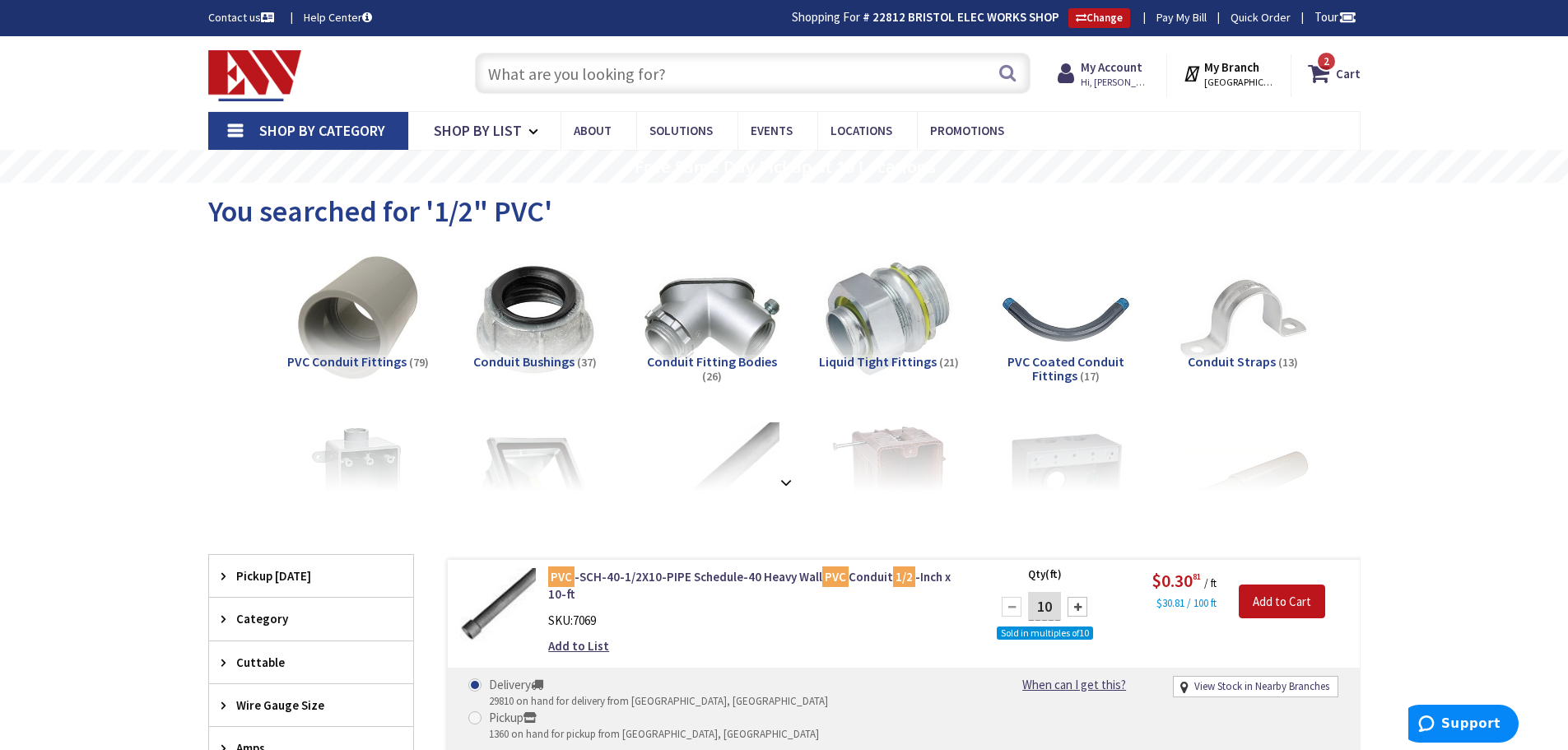
click at [497, 64] on input "text" at bounding box center [753, 73] width 556 height 41
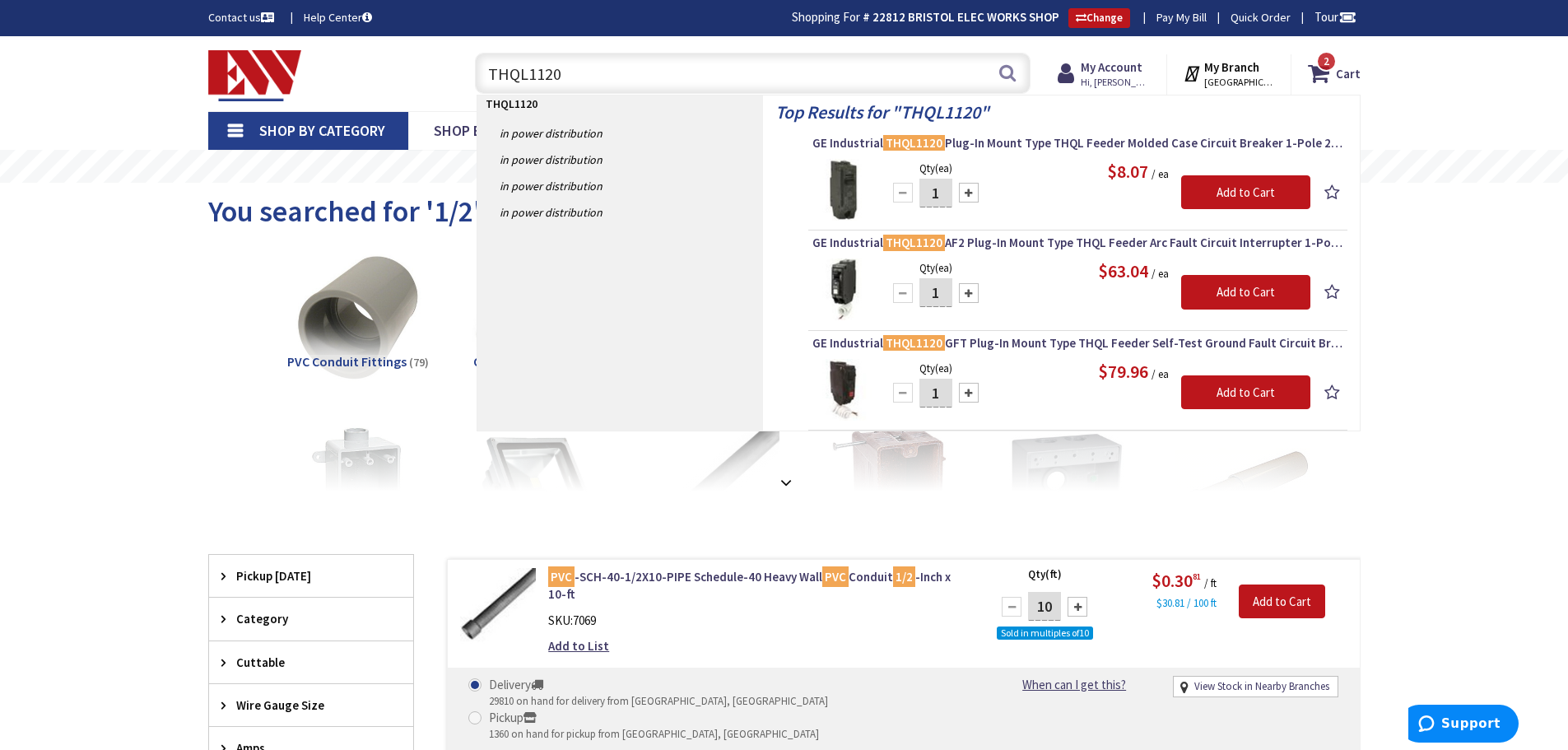
click at [540, 73] on input "THQL1120" at bounding box center [753, 73] width 556 height 41
drag, startPoint x: 570, startPoint y: 68, endPoint x: 361, endPoint y: 108, distance: 212.8
click at [361, 108] on div "Skip to Content Toggle Nav THQL1220 THQL1220 Search 2 2 2 items Cart" at bounding box center [784, 73] width 1235 height 75
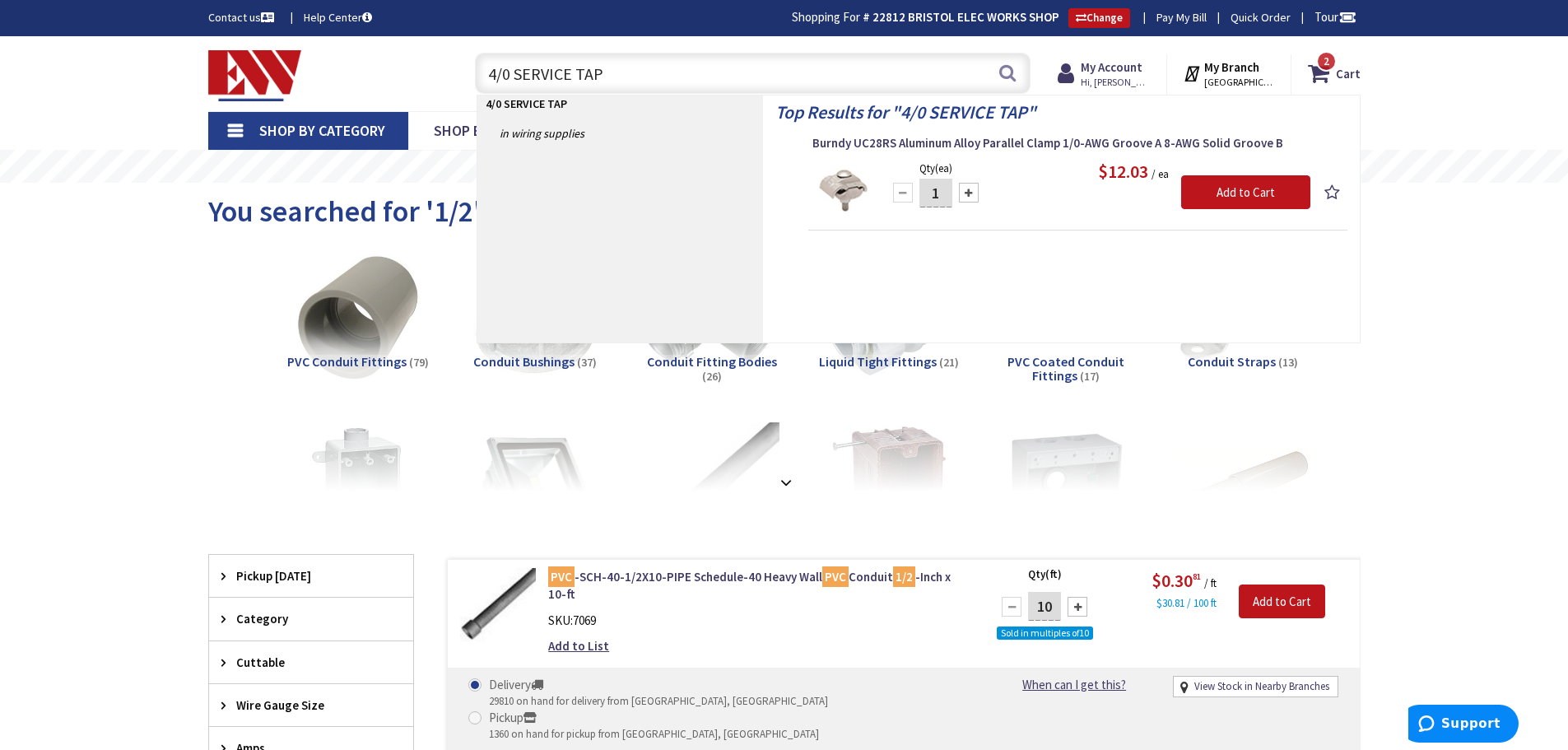
drag, startPoint x: 653, startPoint y: 75, endPoint x: 484, endPoint y: 74, distance: 169.0
click at [484, 74] on input "4/0 SERVICE TAP" at bounding box center [753, 73] width 556 height 41
type input "4/0 SERVICE TAP"
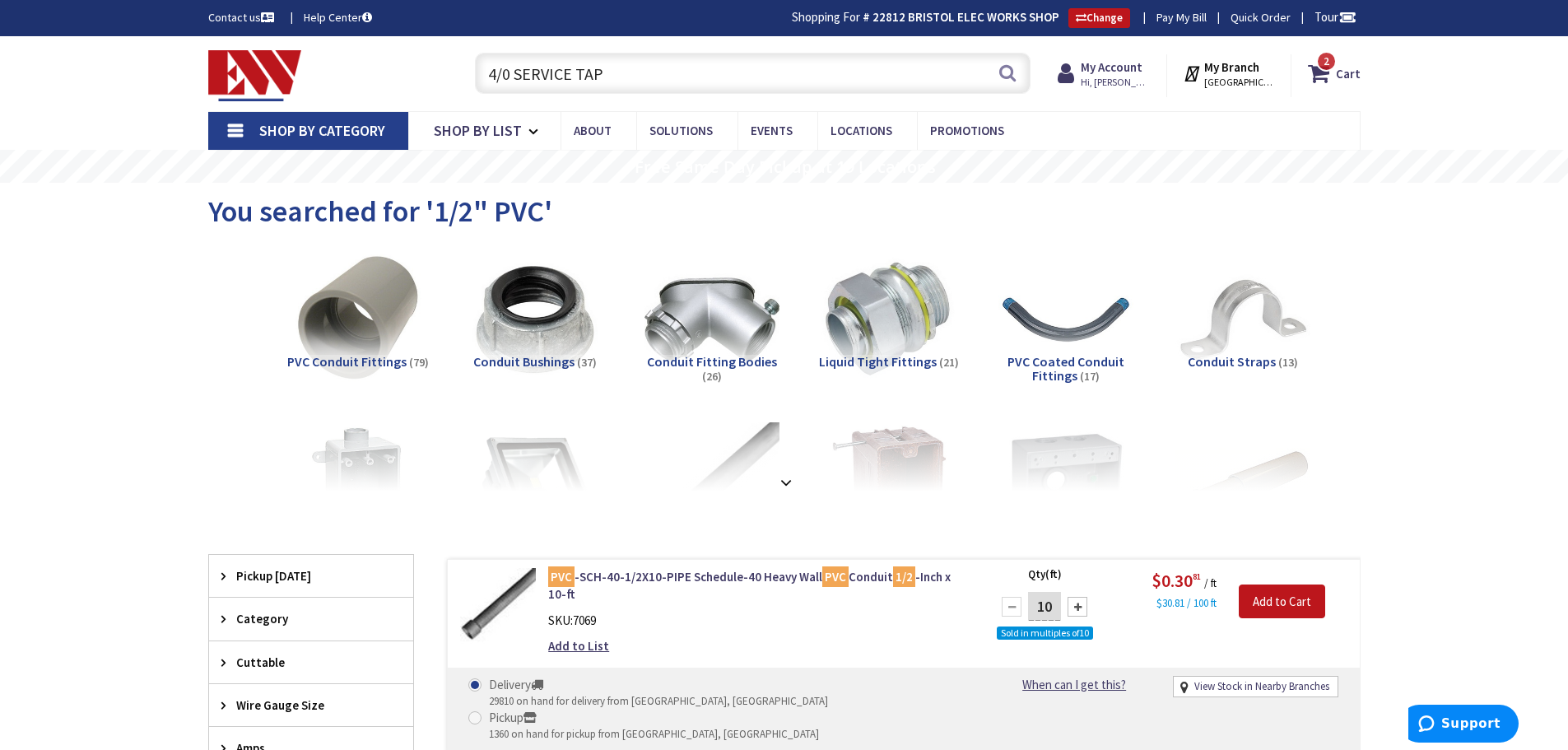
click at [317, 130] on span "Shop By Category" at bounding box center [322, 131] width 126 height 19
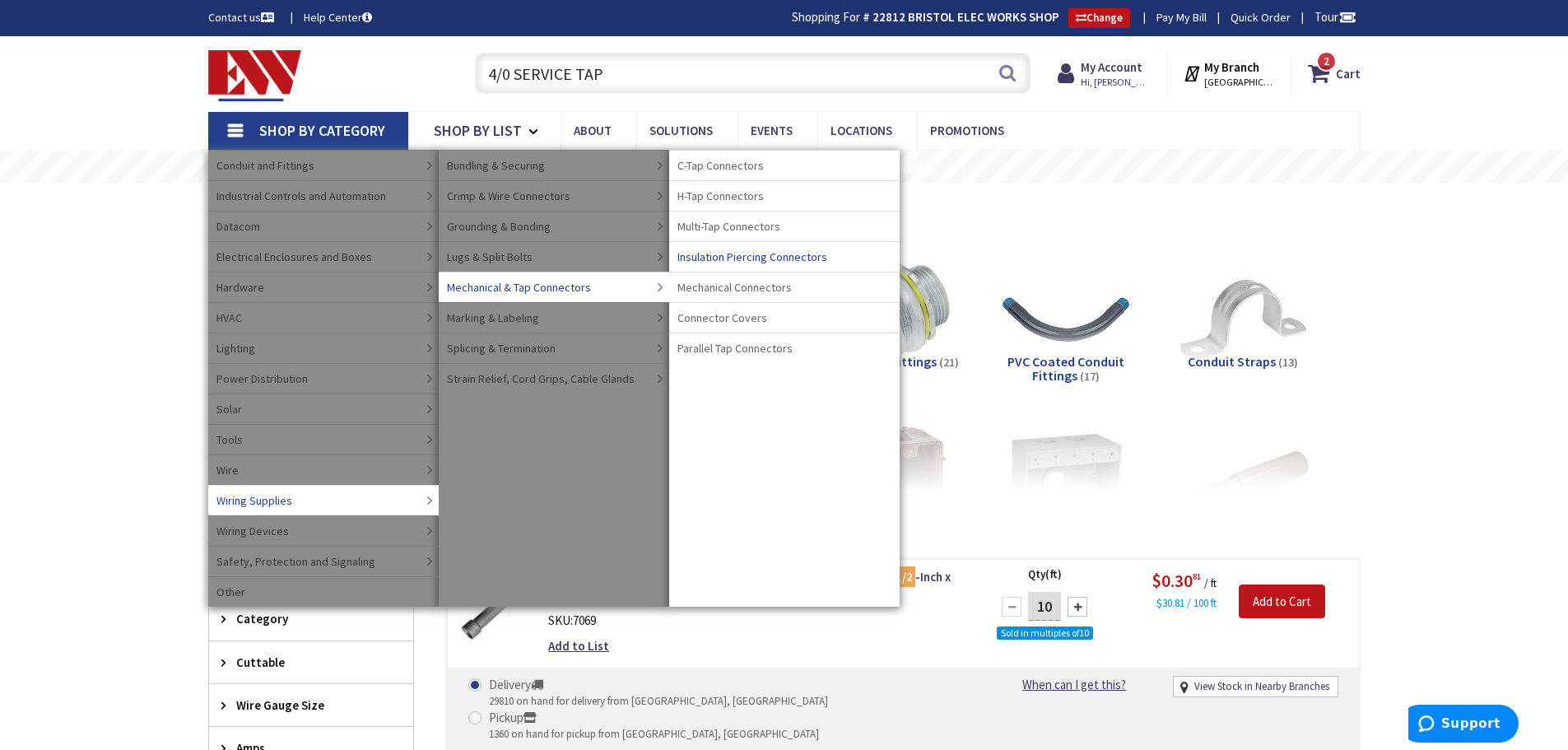
click at [717, 253] on span "Insulation Piercing Connectors" at bounding box center [752, 256] width 149 height 16
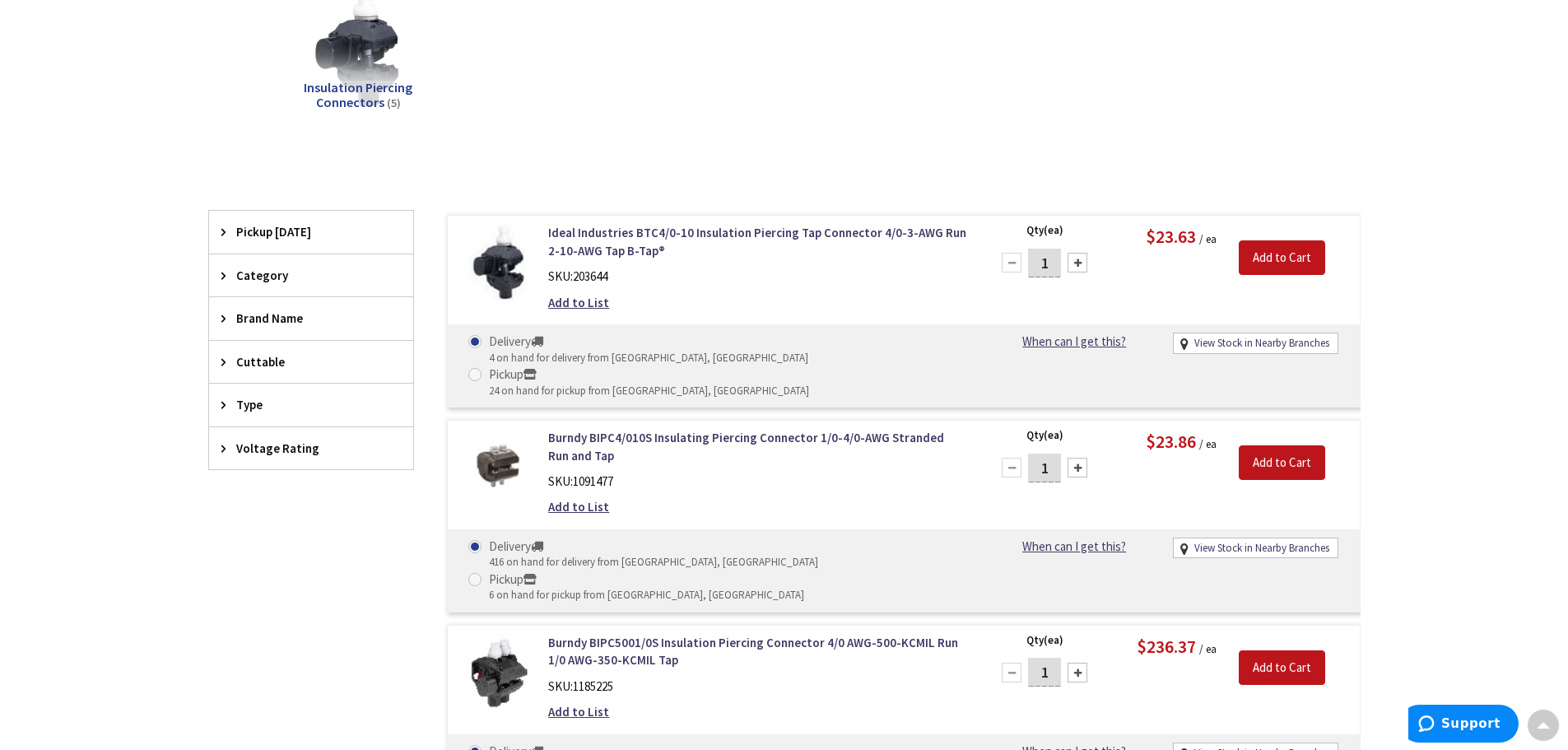
scroll to position [332, 0]
